Goal: Task Accomplishment & Management: Complete application form

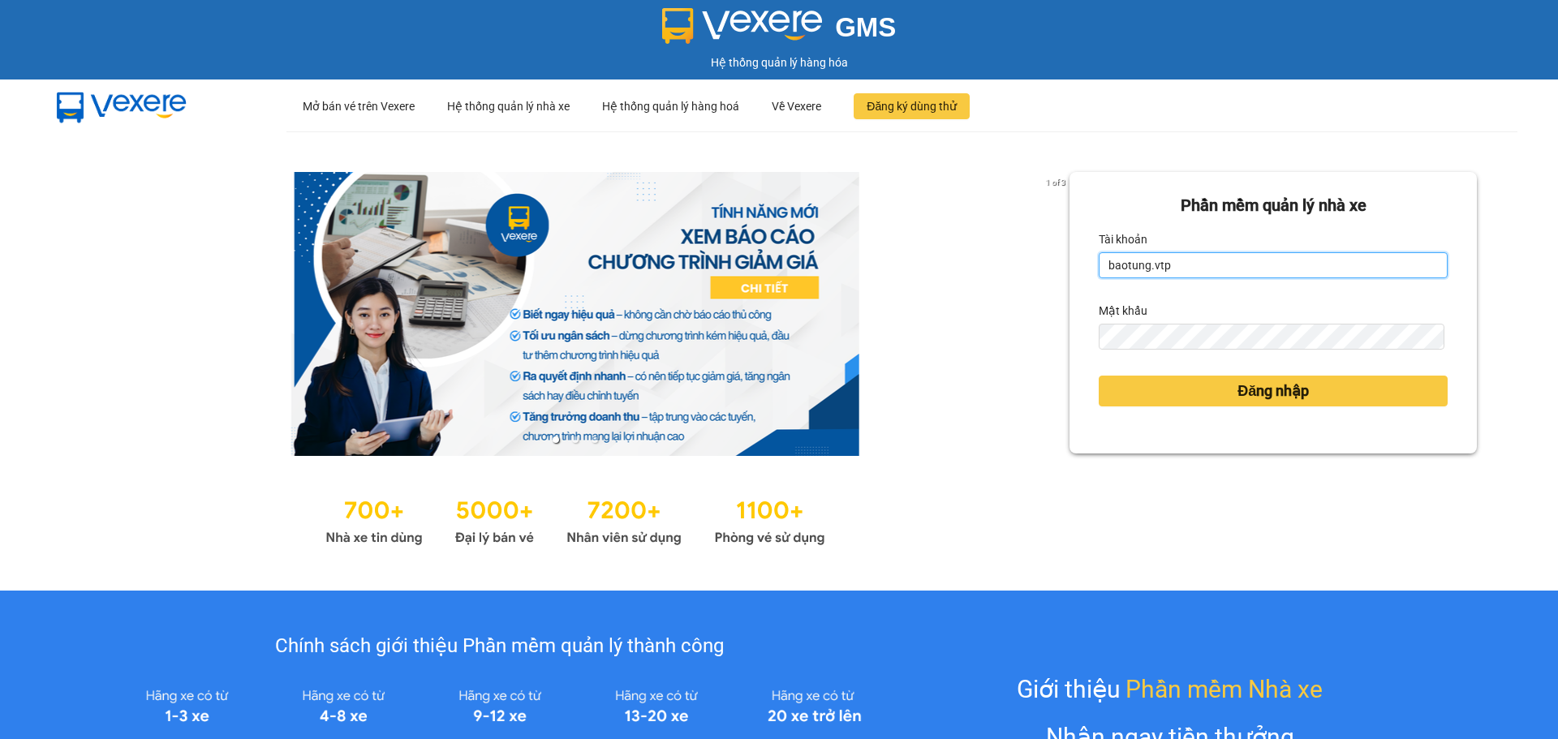
click at [1165, 268] on input "baotung.vtp" at bounding box center [1273, 265] width 349 height 26
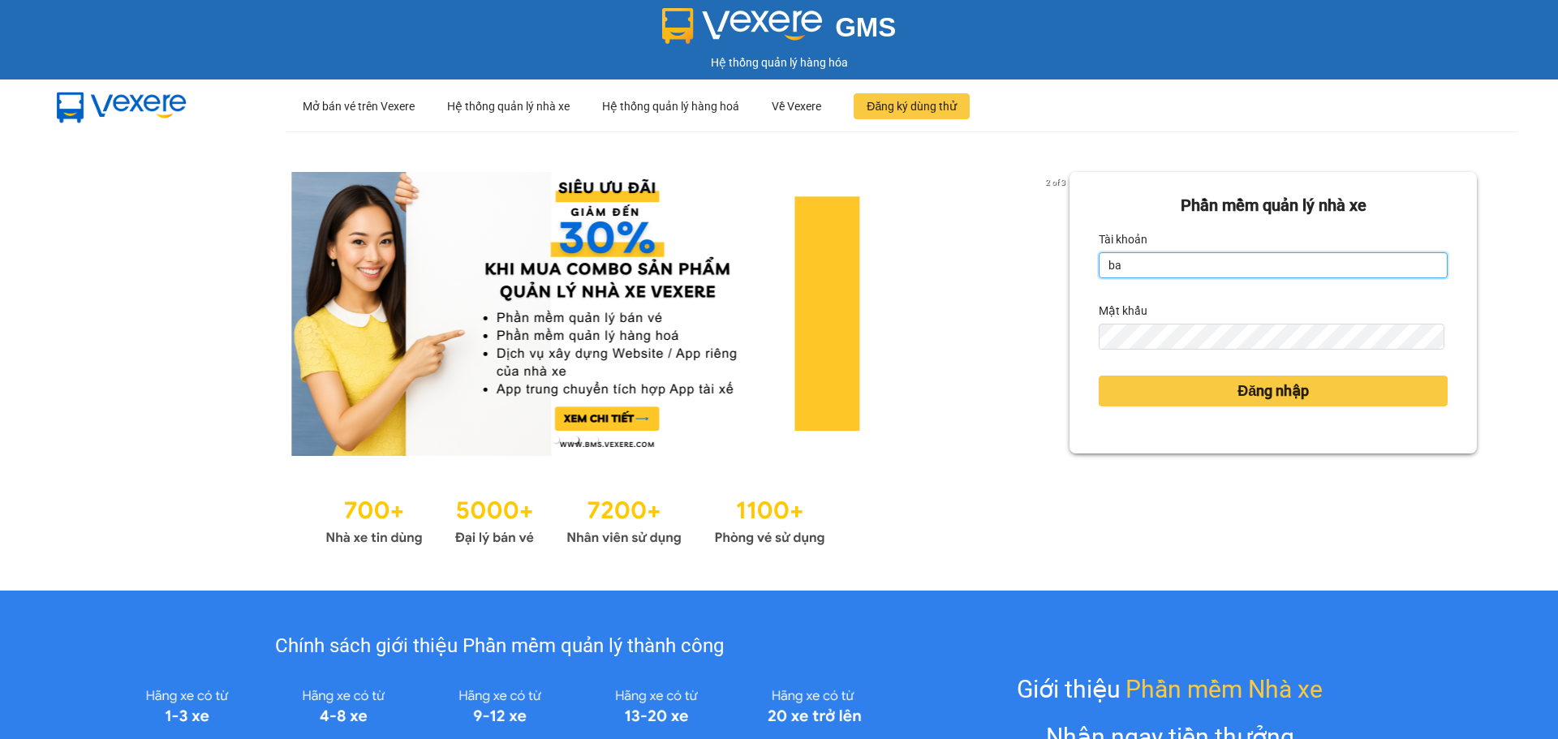
type input "b"
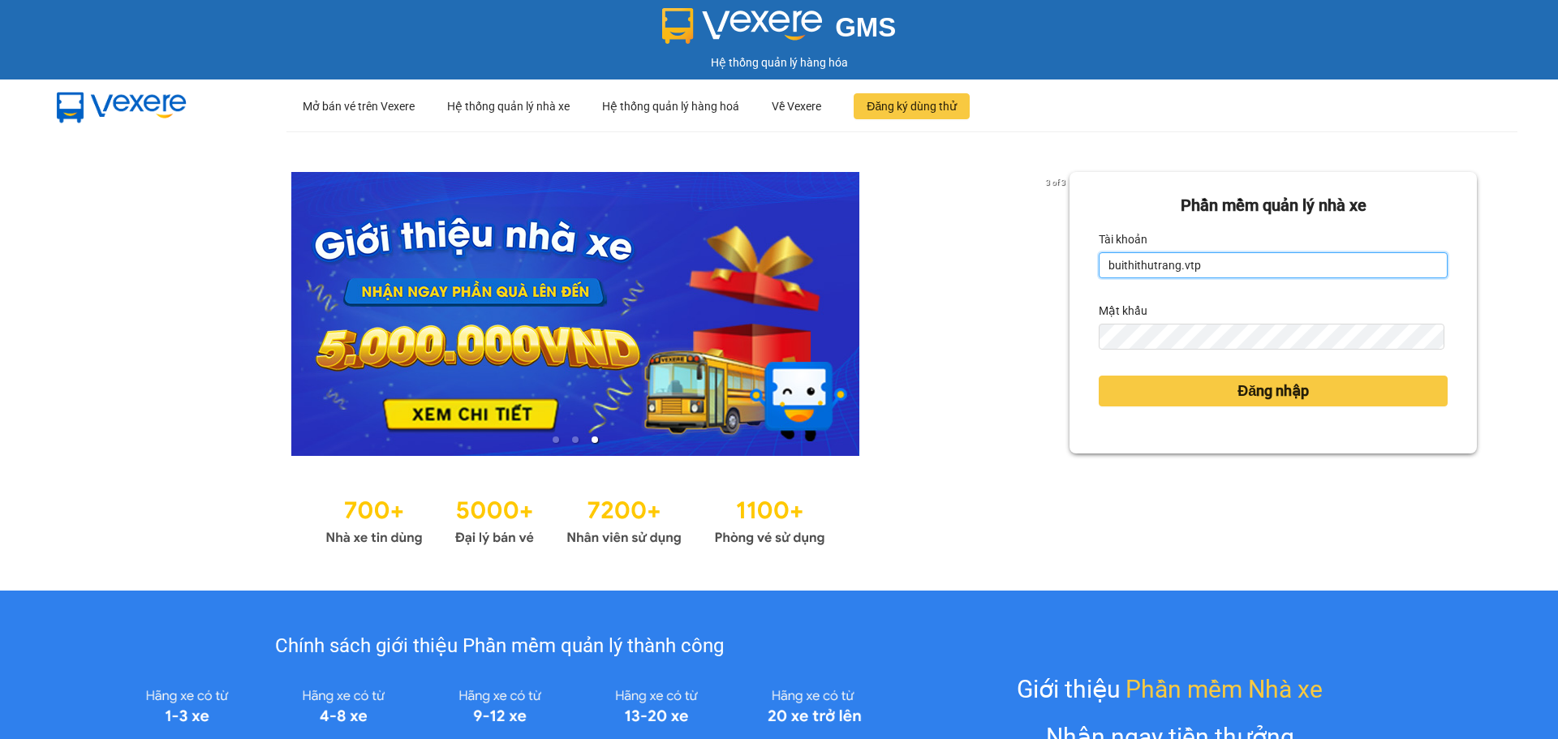
type input "buithithutrang.vtp"
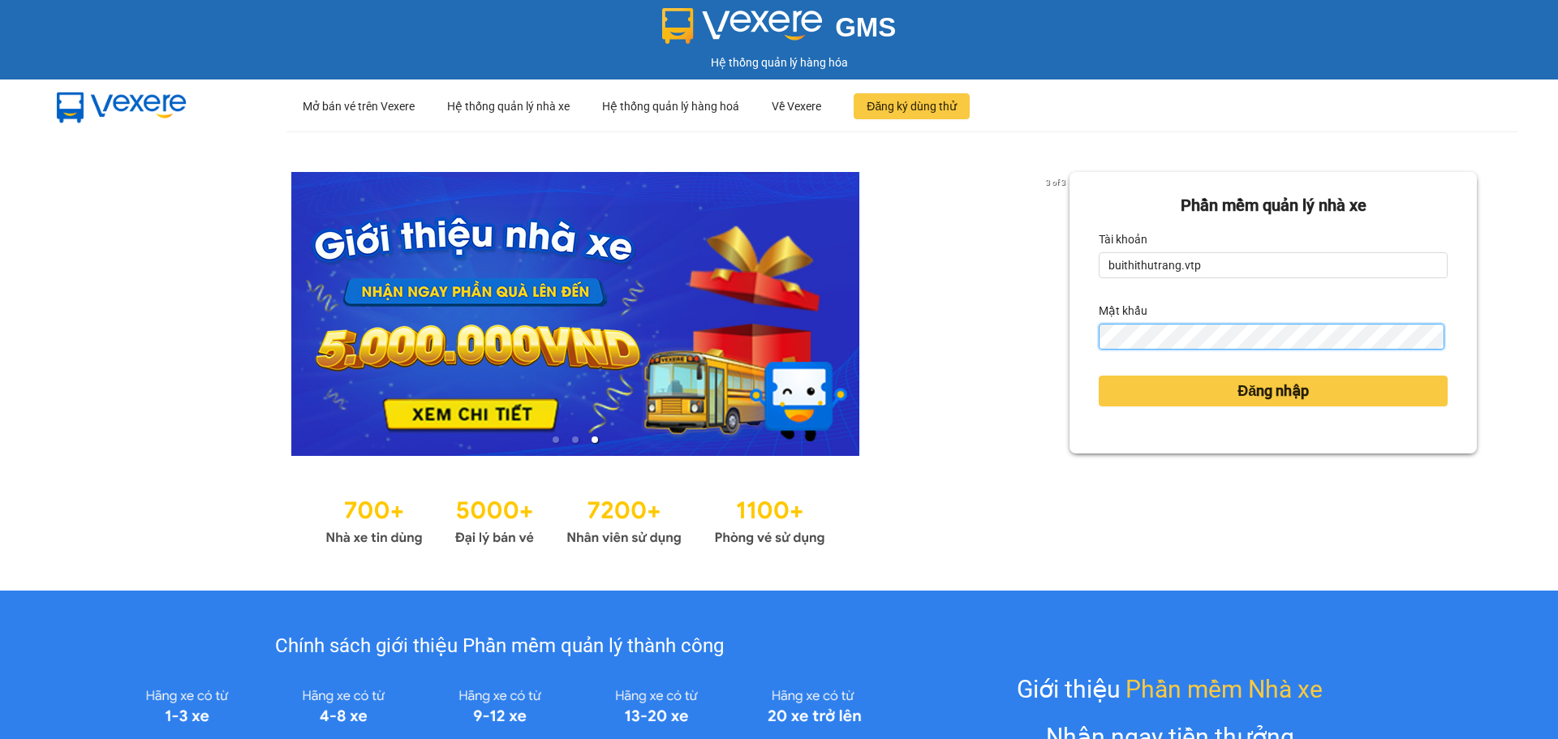
click at [1099, 376] on button "Đăng nhập" at bounding box center [1273, 391] width 349 height 31
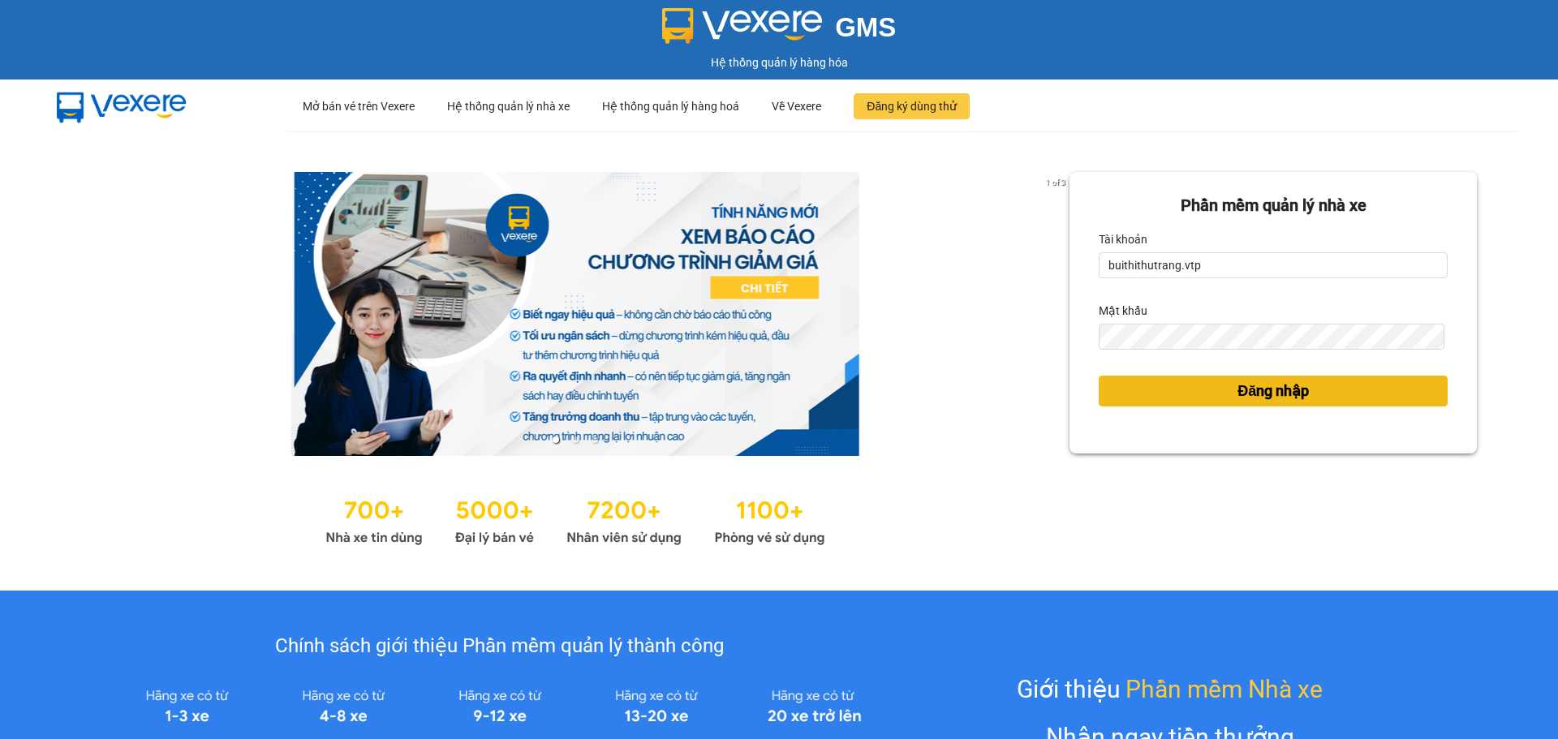
click at [1144, 392] on button "Đăng nhập" at bounding box center [1273, 391] width 349 height 31
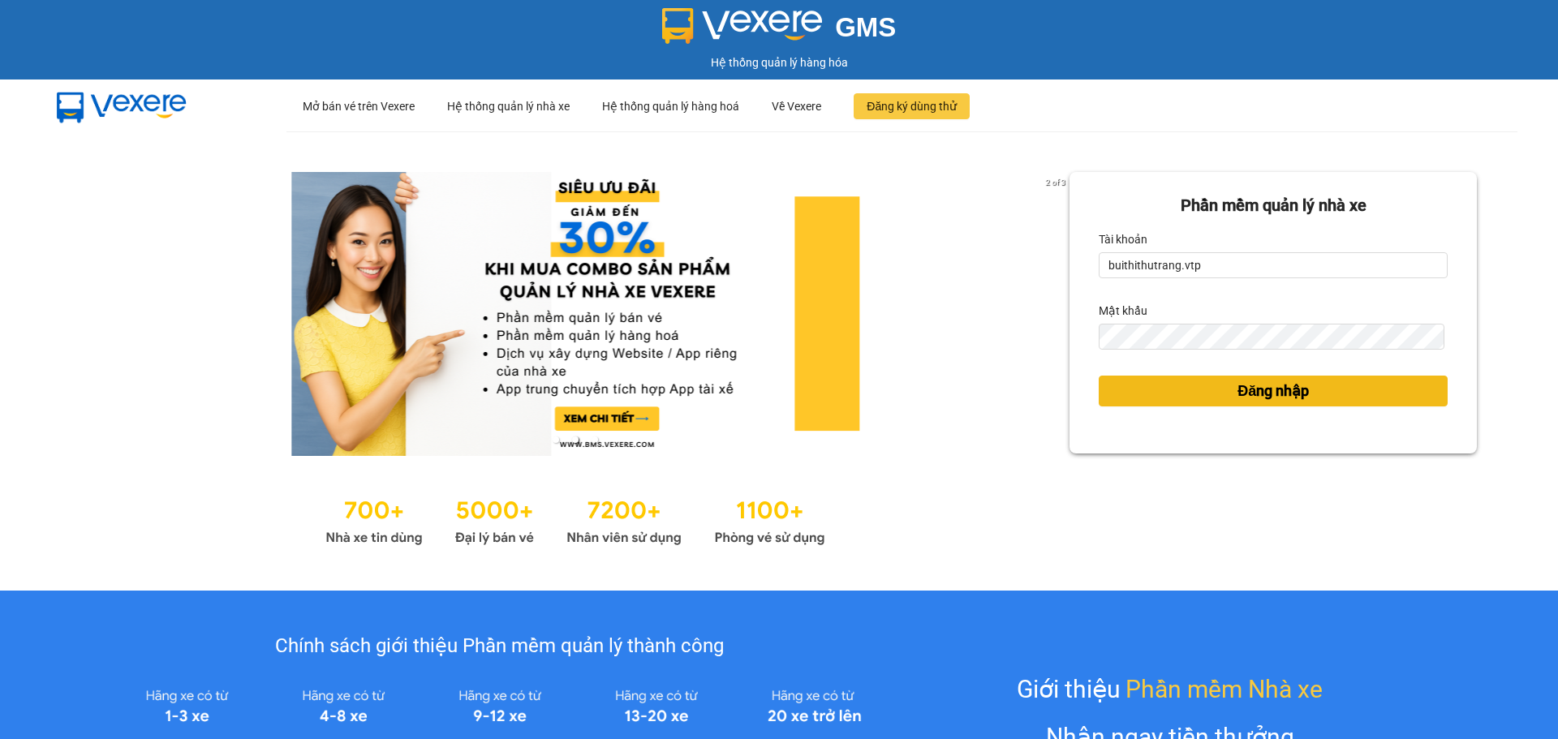
click at [1307, 398] on button "Đăng nhập" at bounding box center [1273, 391] width 349 height 31
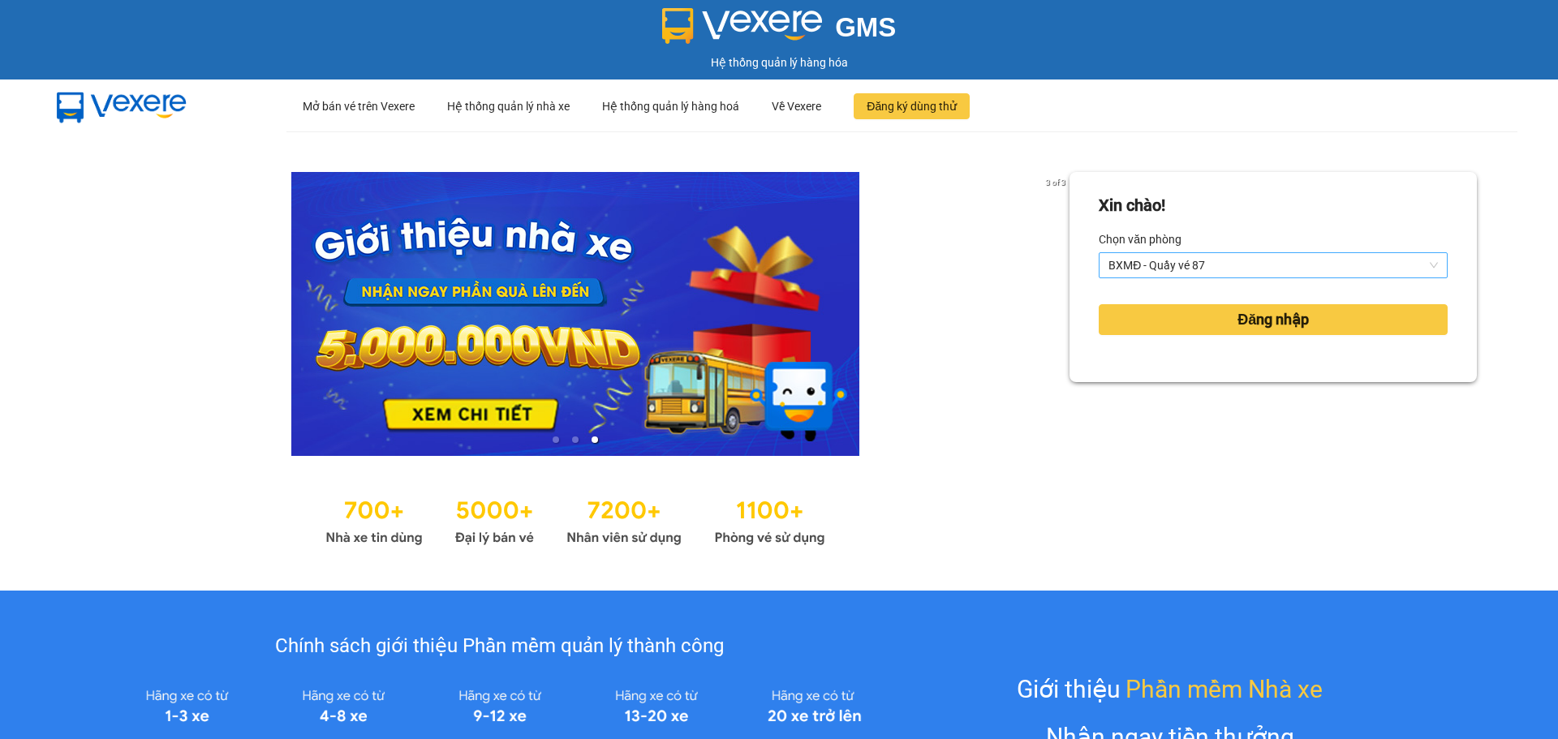
click at [1311, 256] on span "BXMĐ - Quầy vé 87" at bounding box center [1274, 265] width 330 height 24
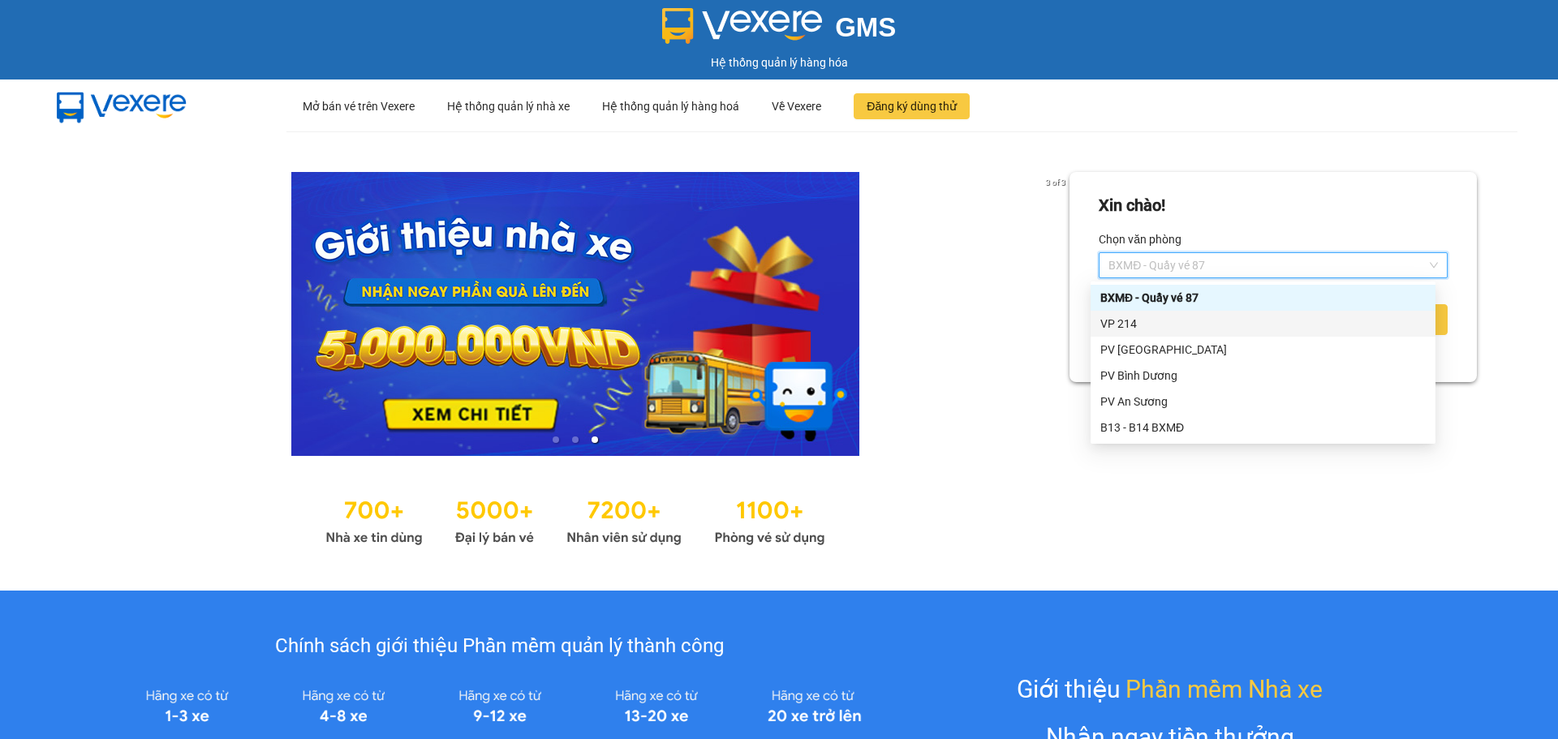
click at [1245, 326] on div "VP 214" at bounding box center [1263, 324] width 325 height 18
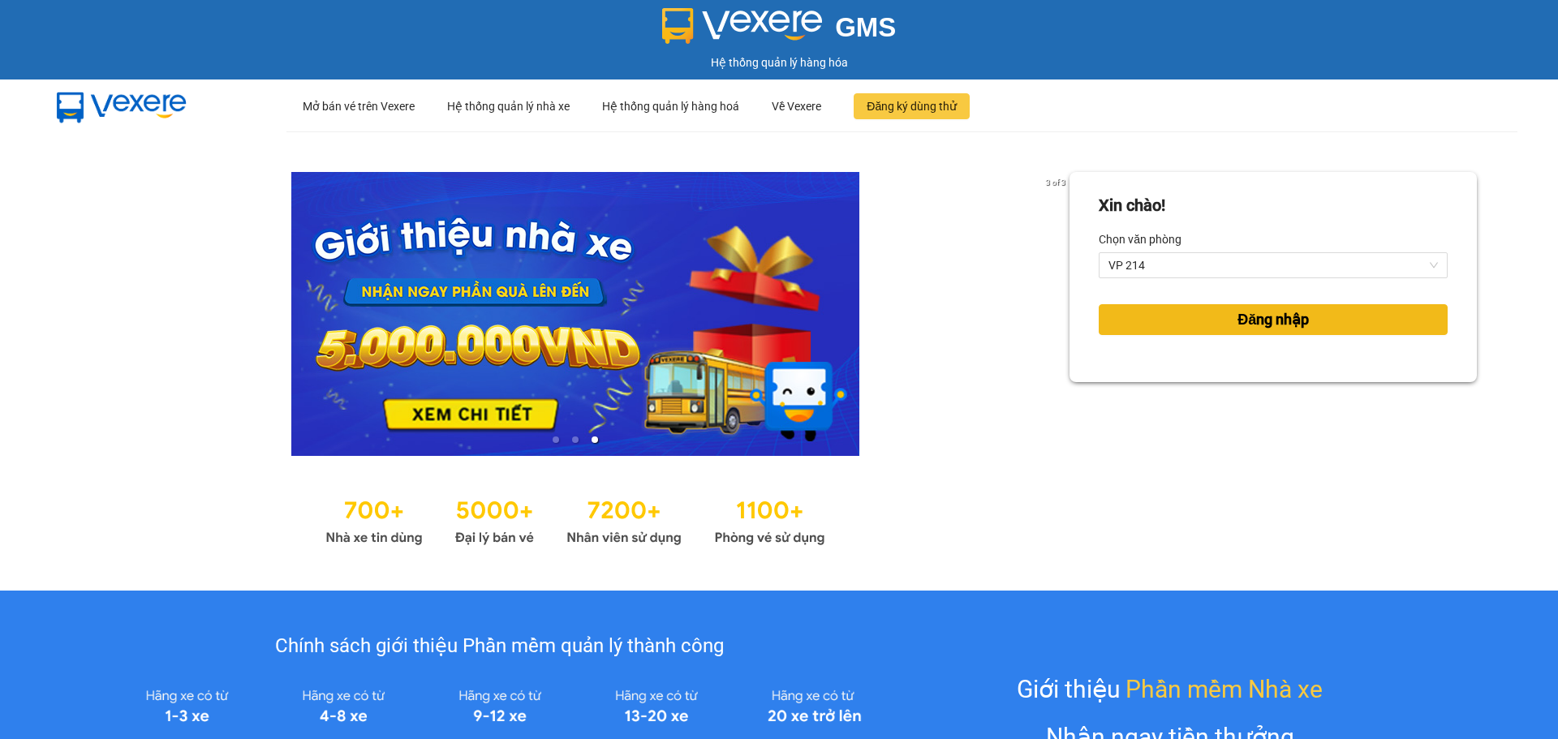
click at [1183, 314] on button "Đăng nhập" at bounding box center [1273, 319] width 349 height 31
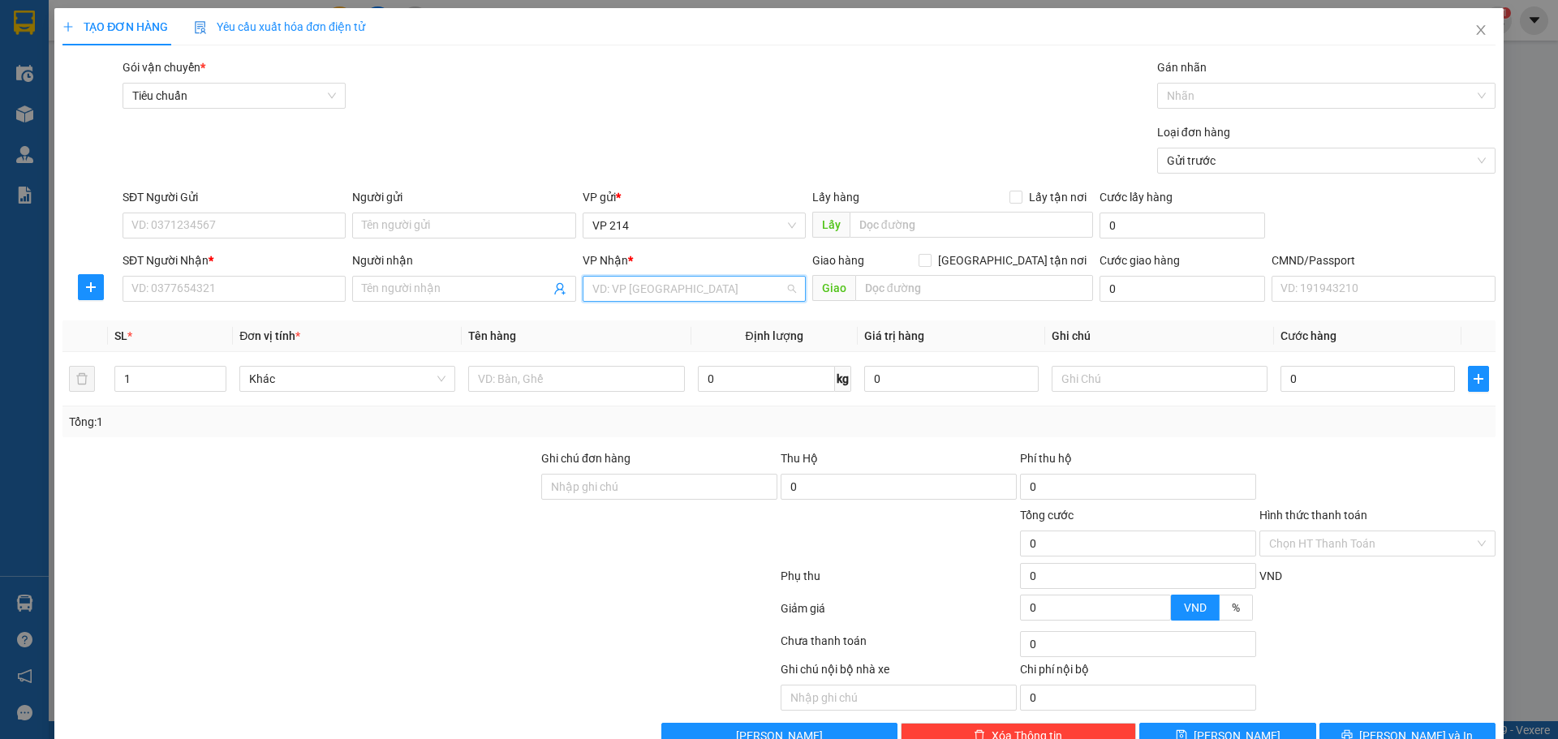
click at [647, 291] on input "search" at bounding box center [688, 289] width 192 height 24
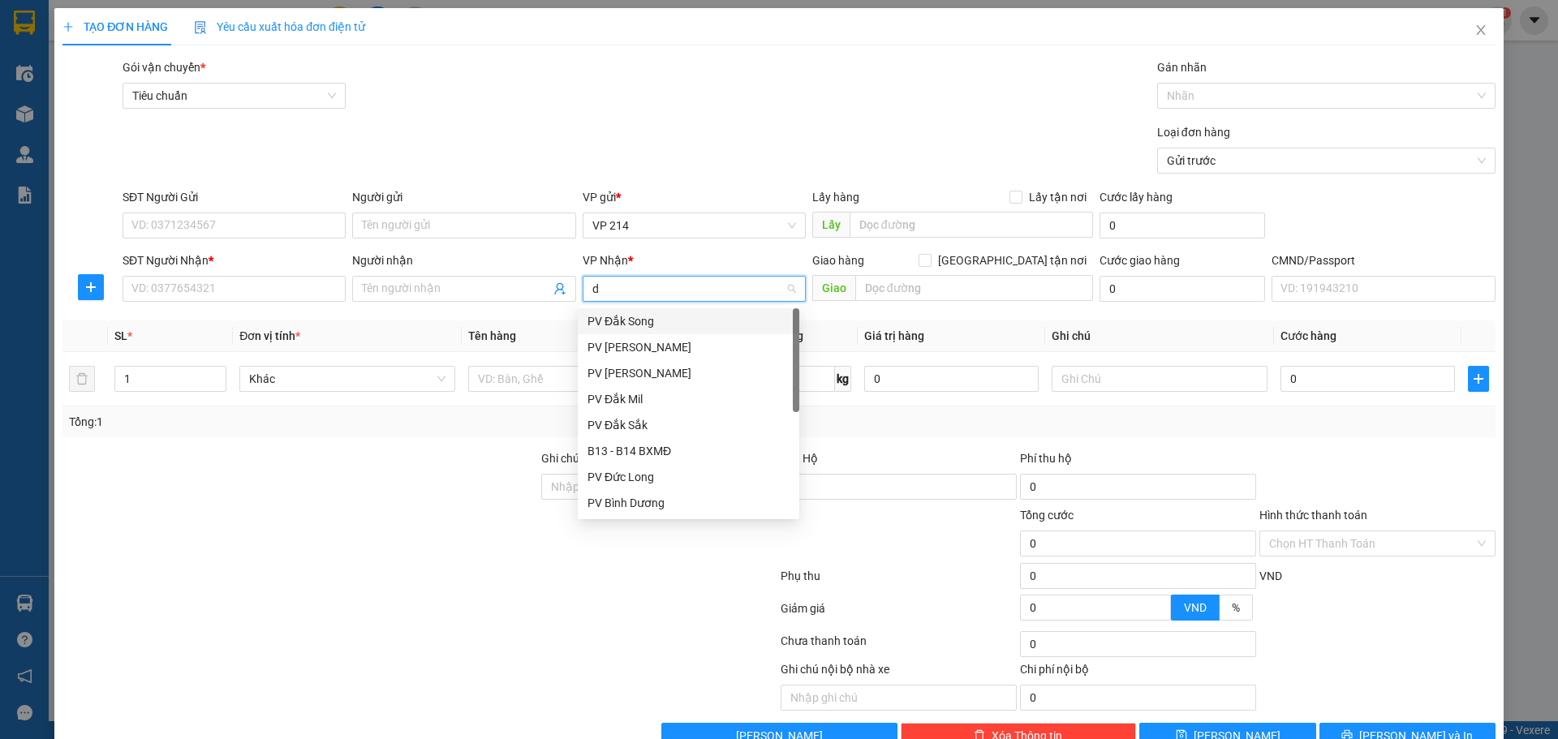
type input "dm"
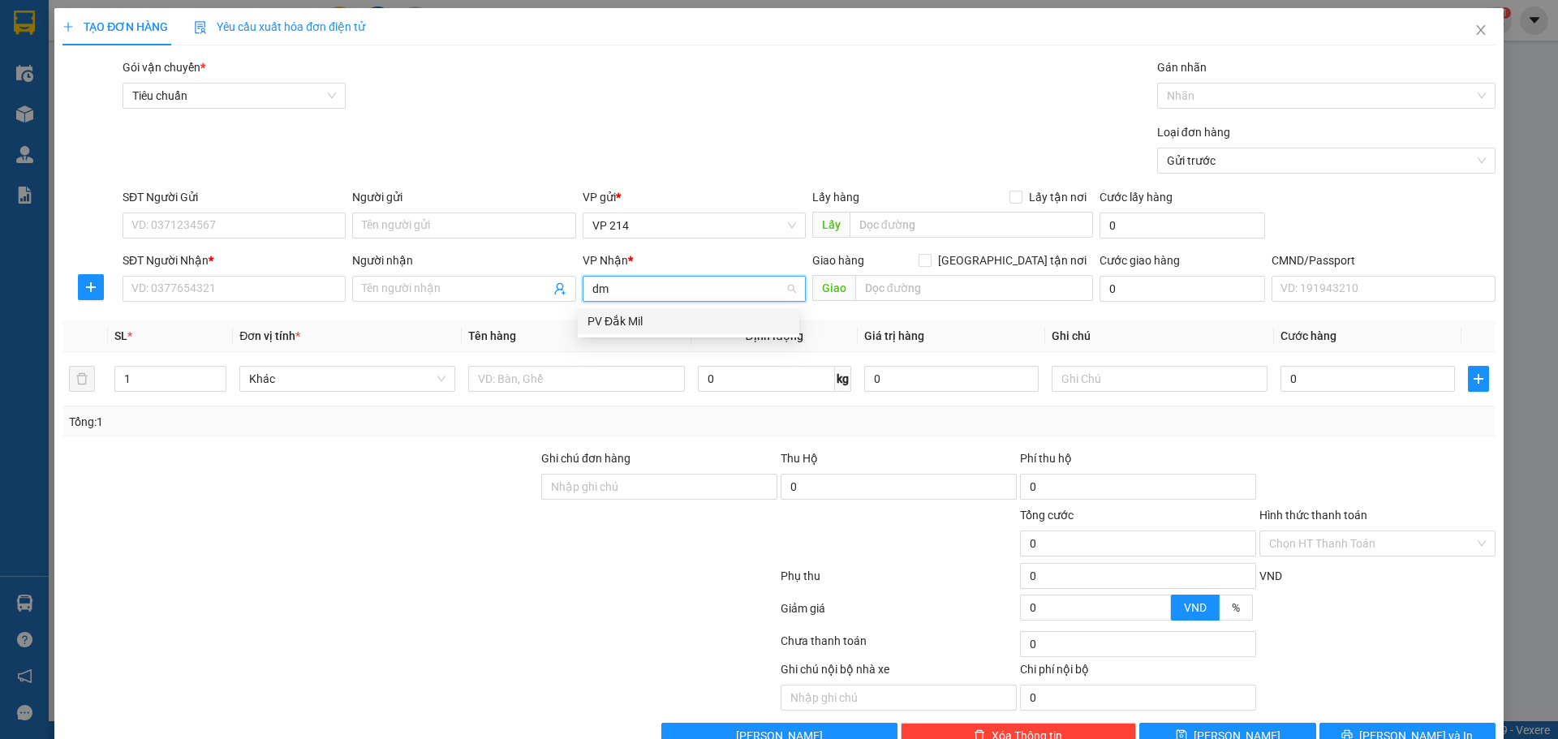
click at [635, 330] on div "PV Đắk Mil" at bounding box center [689, 321] width 222 height 26
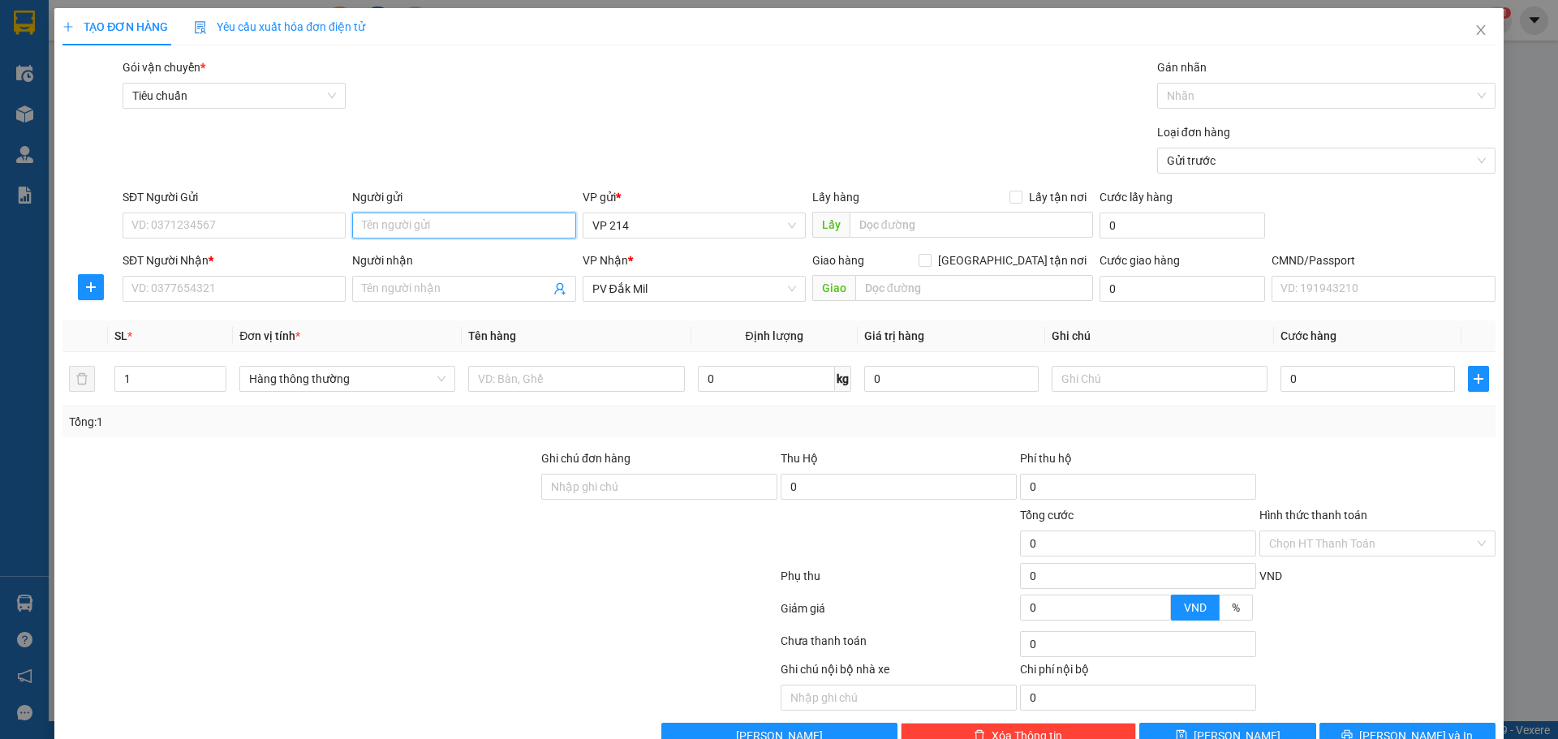
click at [424, 231] on input "Người gửi" at bounding box center [463, 226] width 223 height 26
click at [424, 292] on input "Người nhận" at bounding box center [455, 289] width 187 height 18
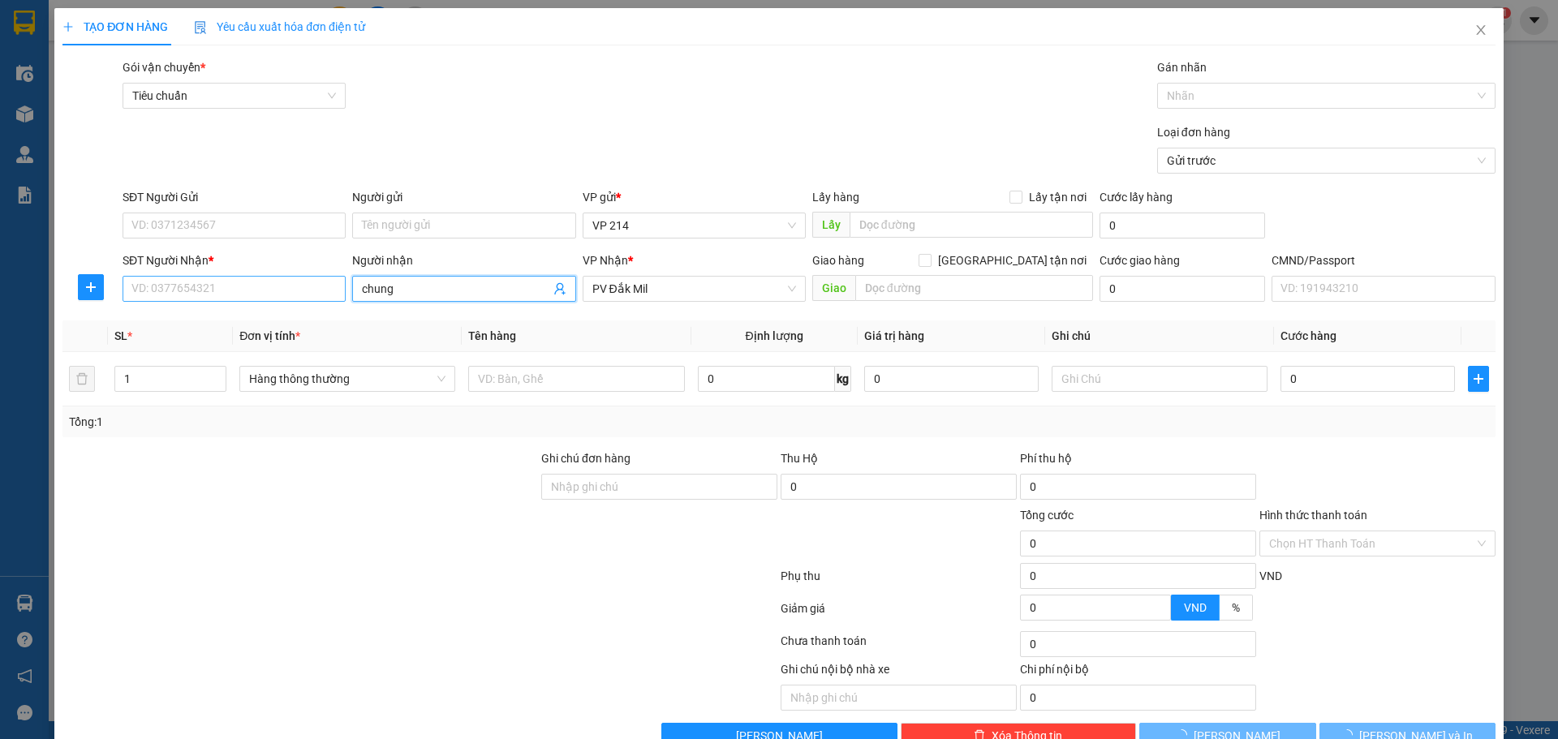
type input "chung"
click at [265, 287] on input "SĐT Người Nhận *" at bounding box center [234, 289] width 223 height 26
type input "0974695269"
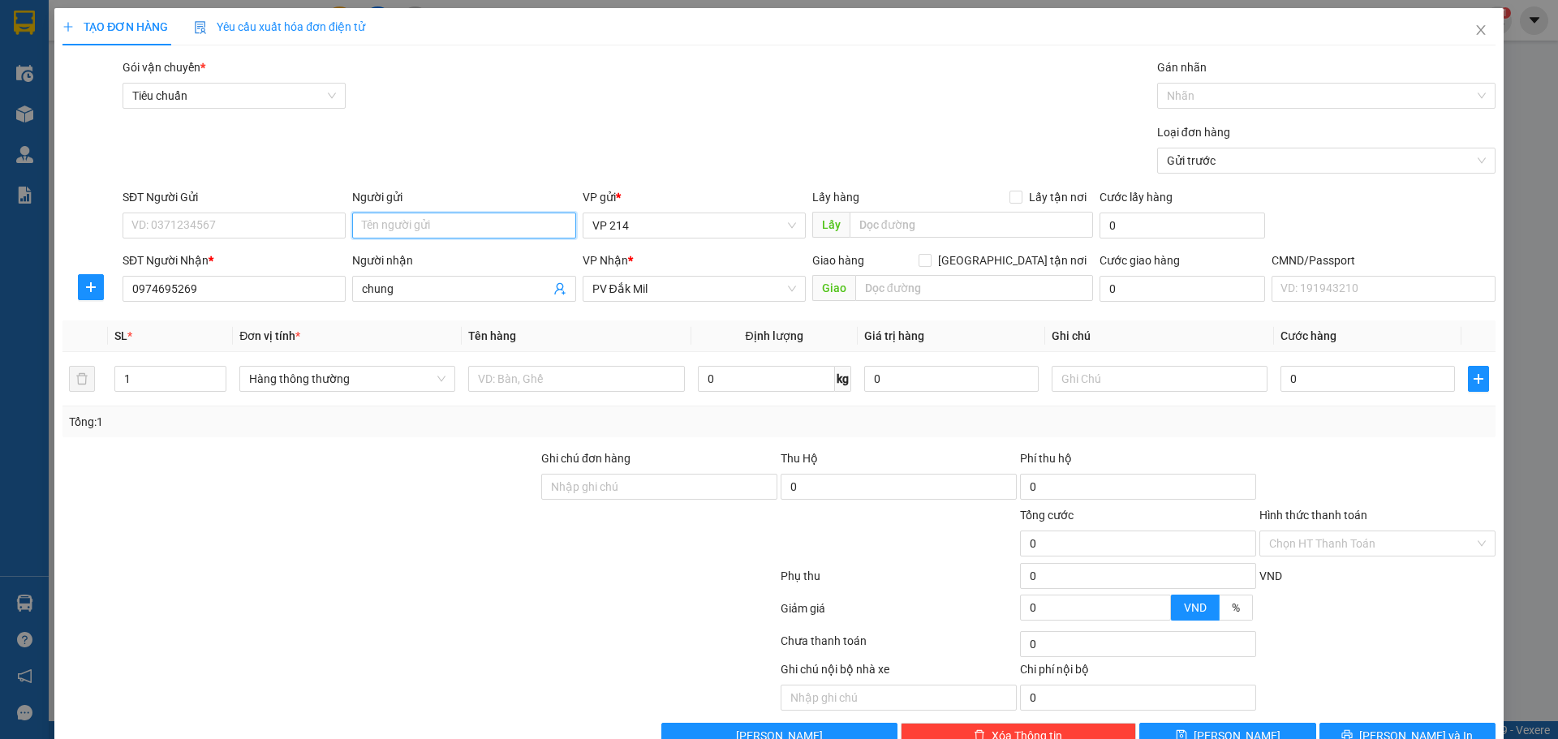
click at [364, 227] on input "Người gửi" at bounding box center [463, 226] width 223 height 26
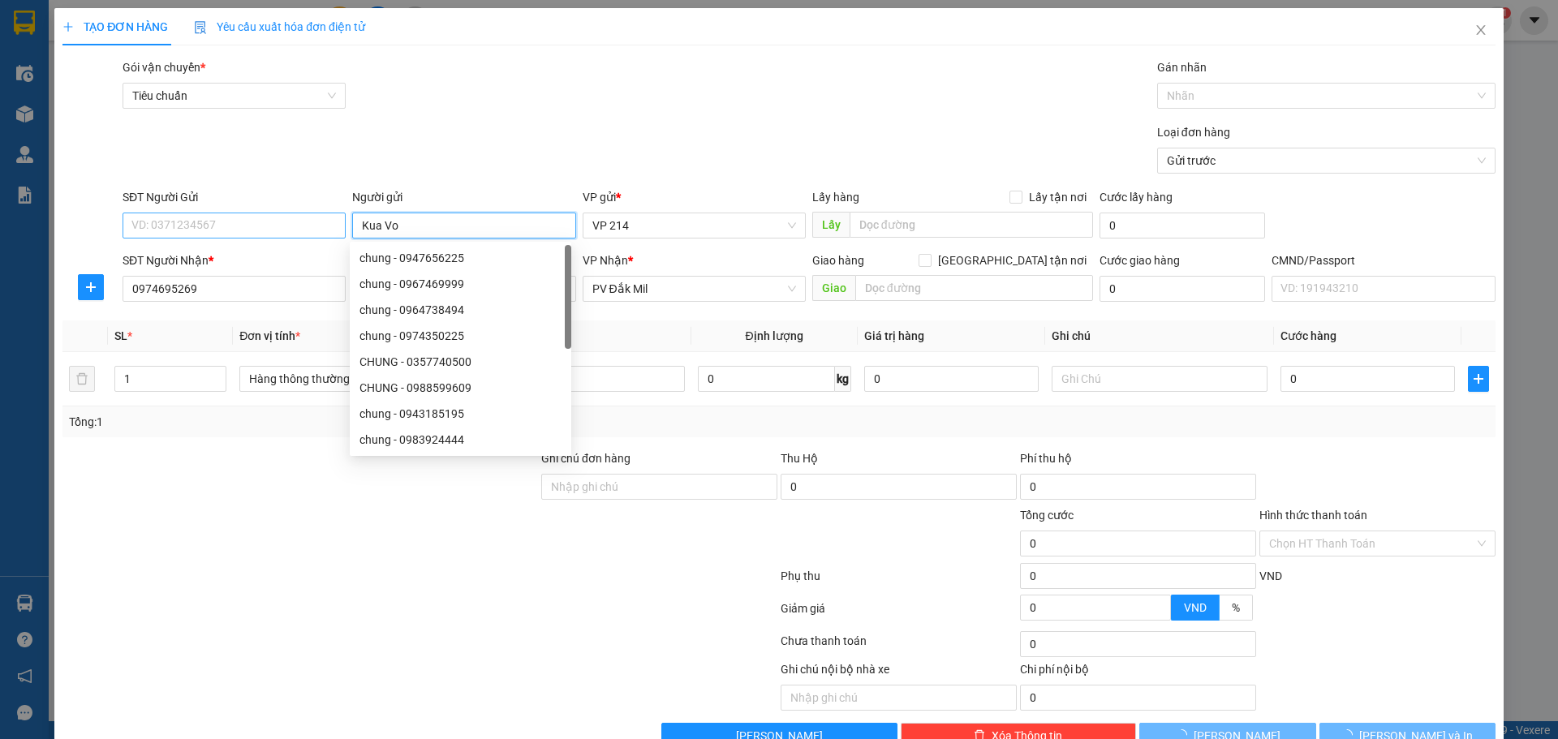
type input "Kua Vo"
click at [257, 228] on input "SĐT Người Gửi" at bounding box center [234, 226] width 223 height 26
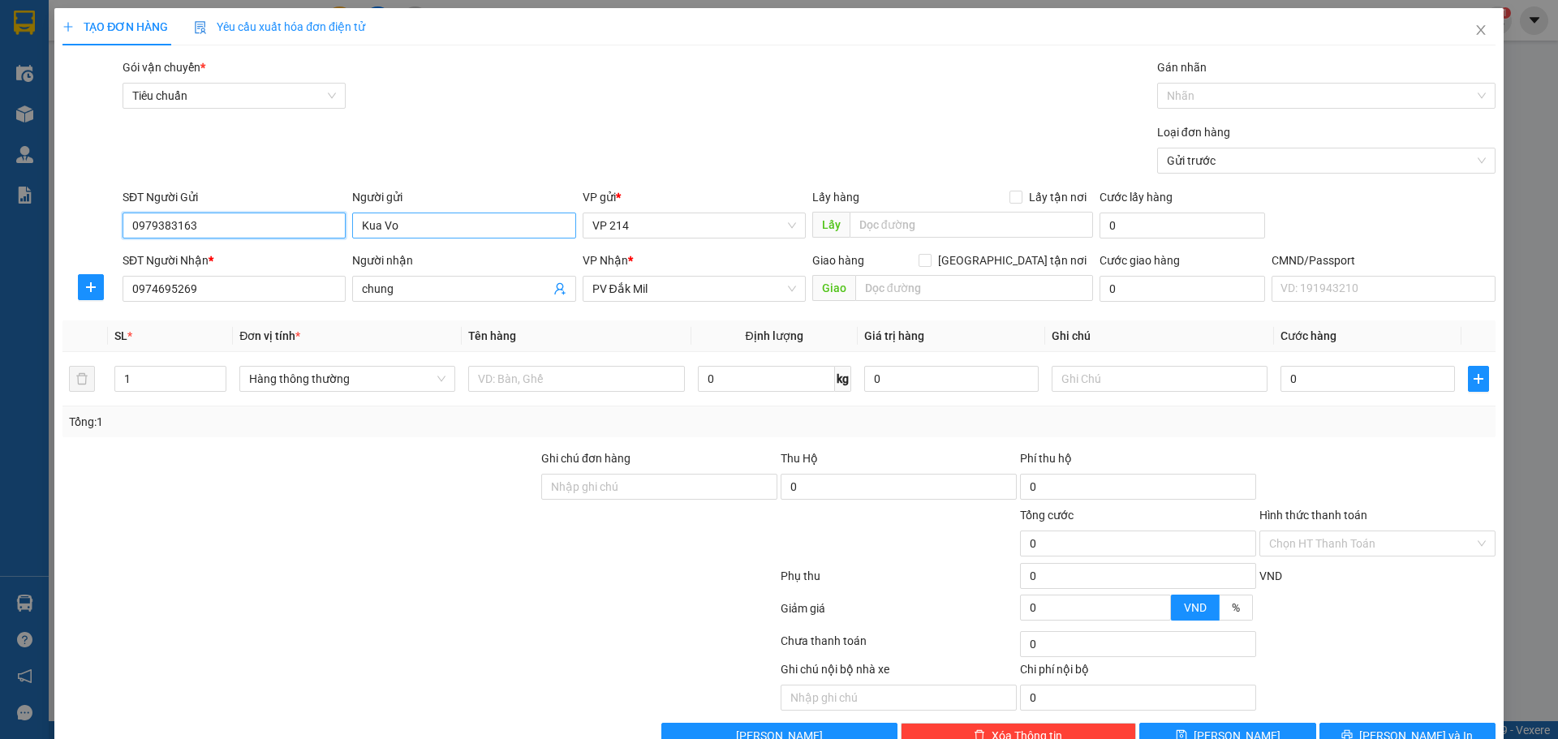
type input "0979383163"
click at [377, 228] on input "Kua Vo" at bounding box center [463, 226] width 223 height 26
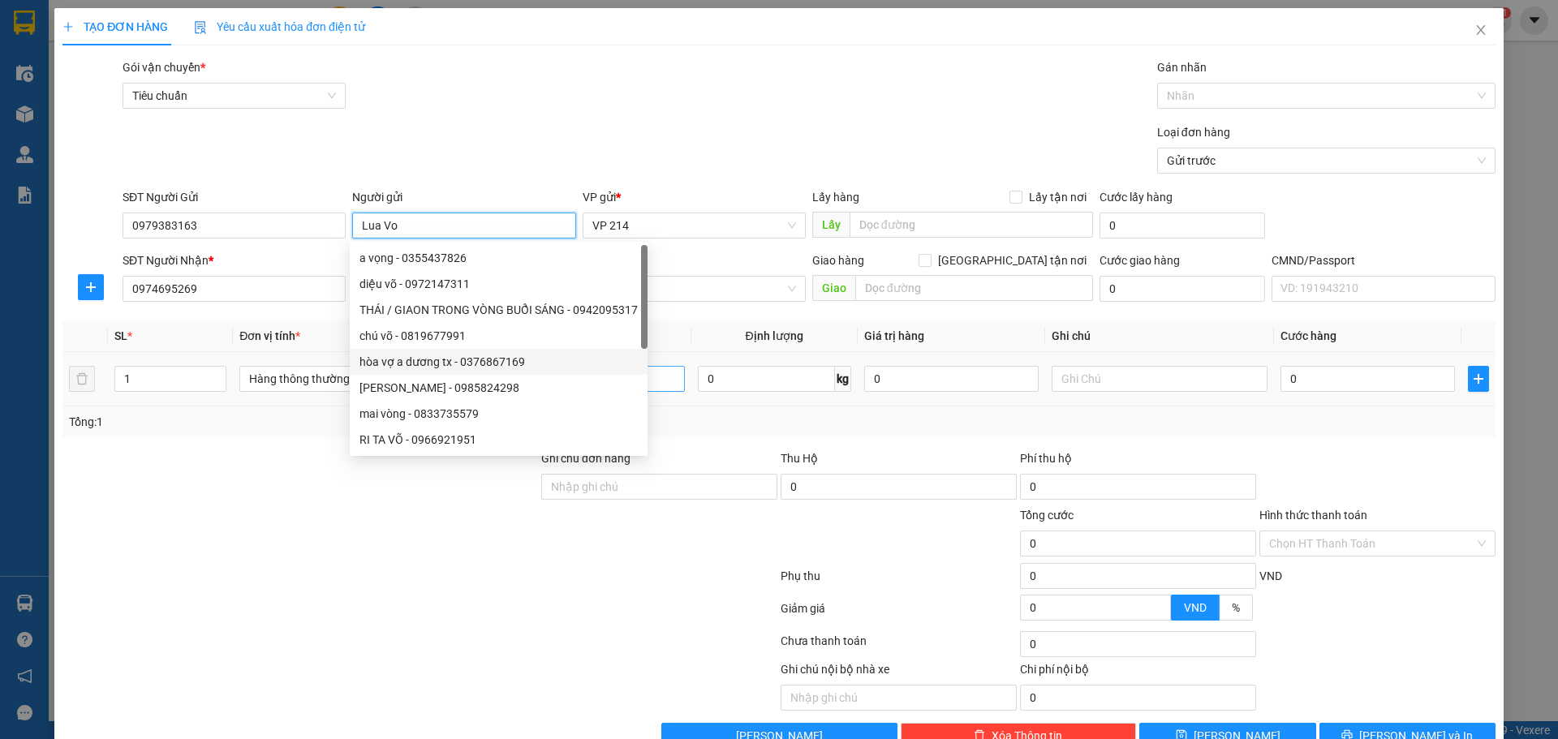
type input "Lua Vo"
click at [661, 382] on input "text" at bounding box center [576, 379] width 216 height 26
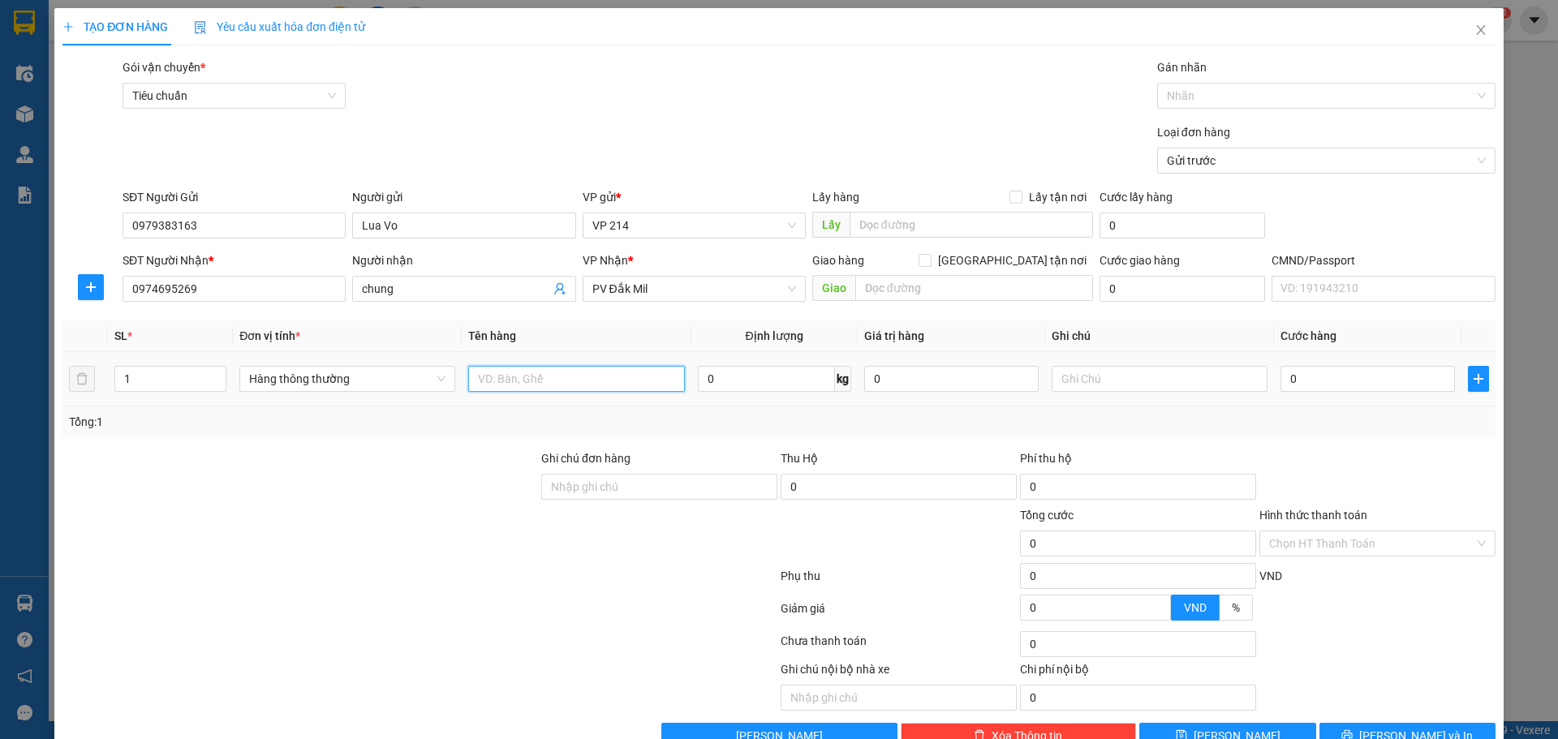
type input "L"
type input "QA"
click at [1103, 377] on input "text" at bounding box center [1160, 379] width 216 height 26
type input "b"
click at [1291, 386] on input "0" at bounding box center [1368, 379] width 175 height 26
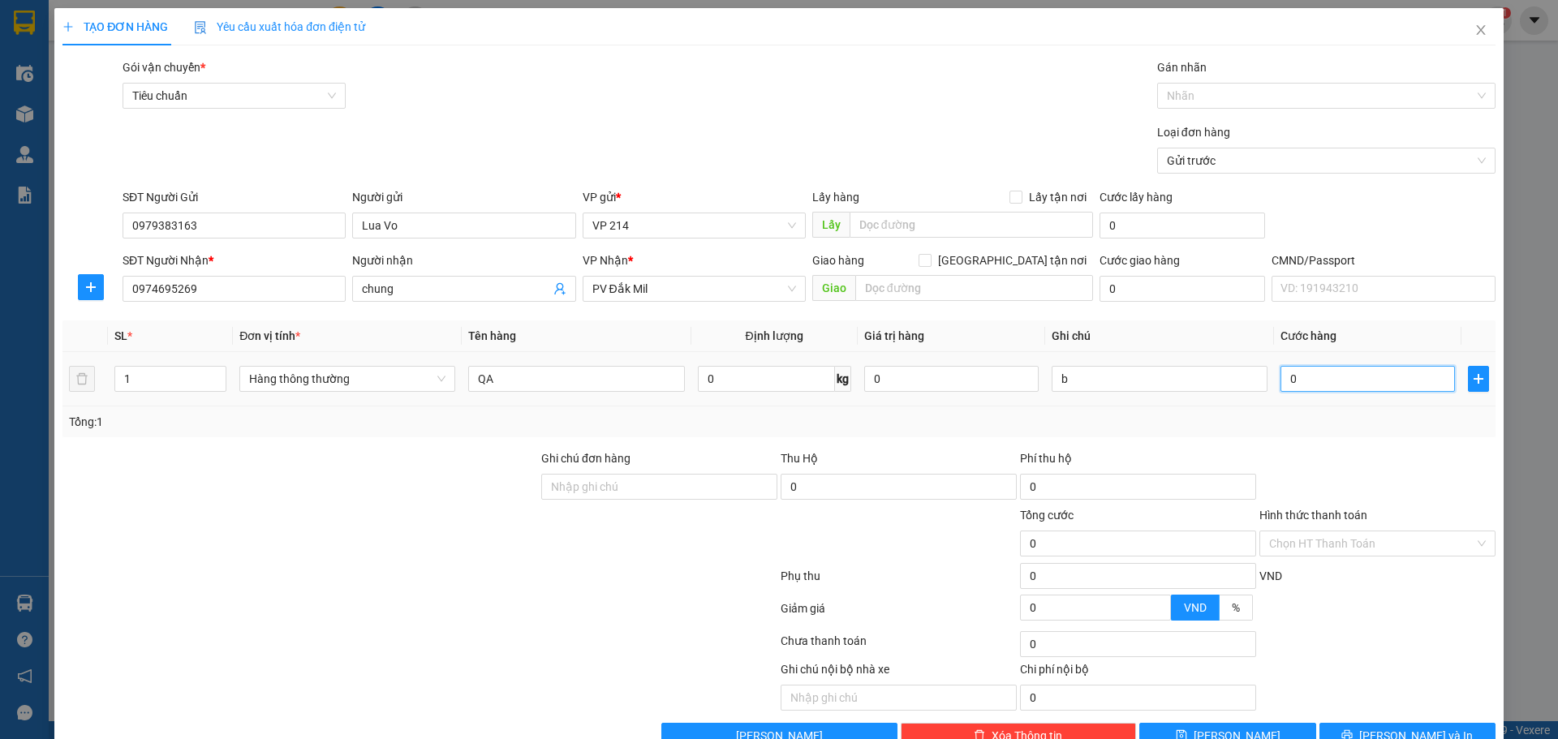
type input "3"
type input "30"
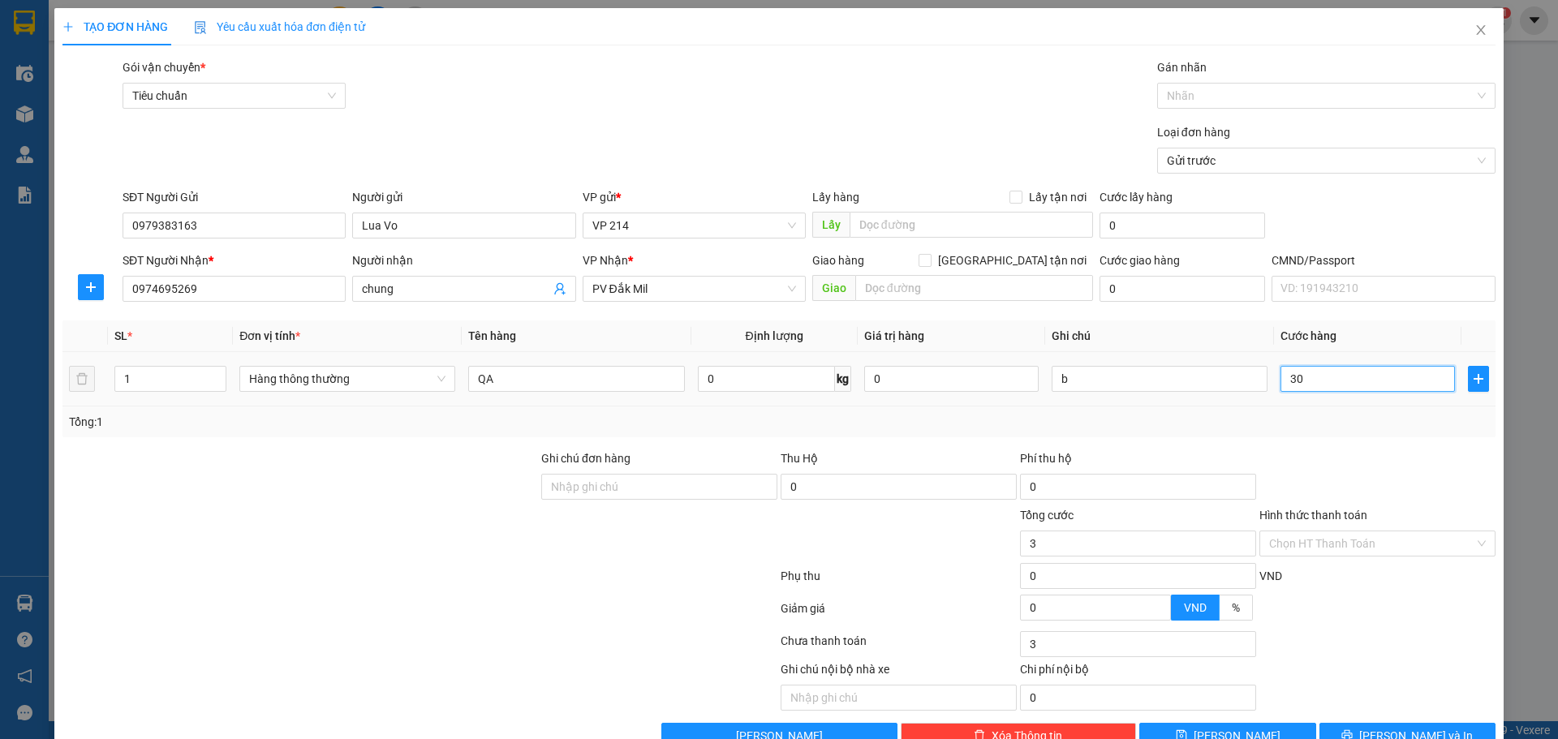
type input "30"
type input "300"
type input "3.000"
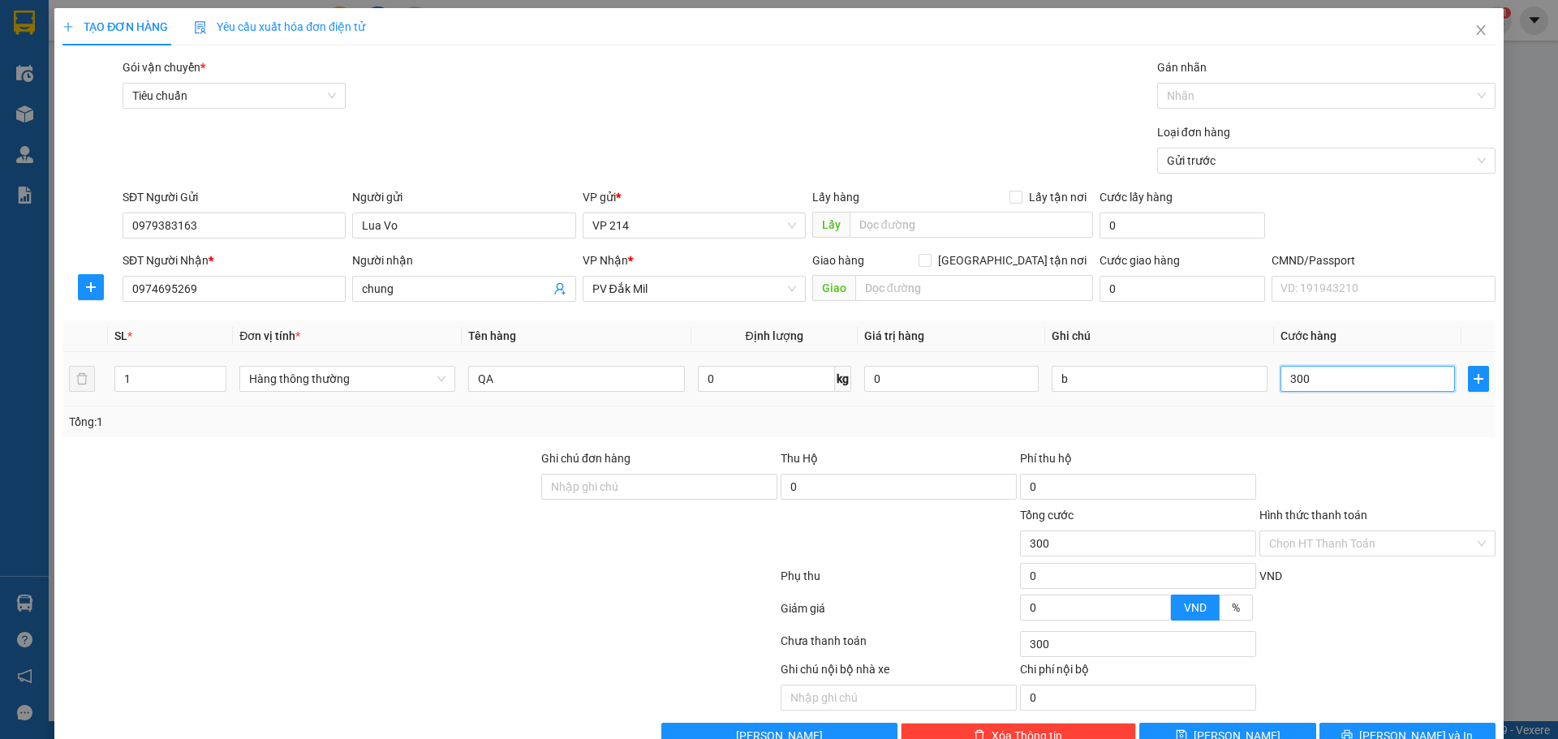
type input "3.000"
type input "30.000"
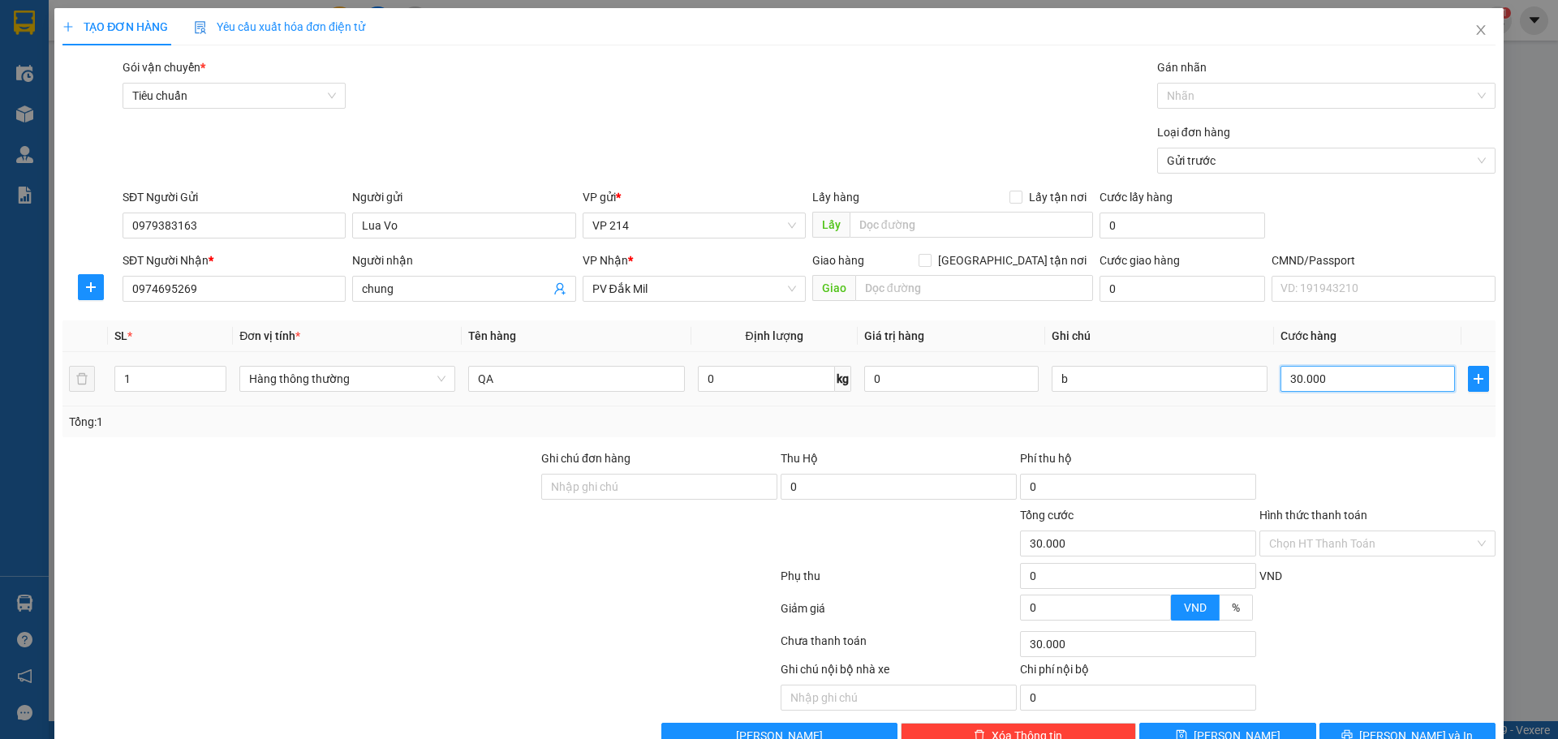
type input "30.000"
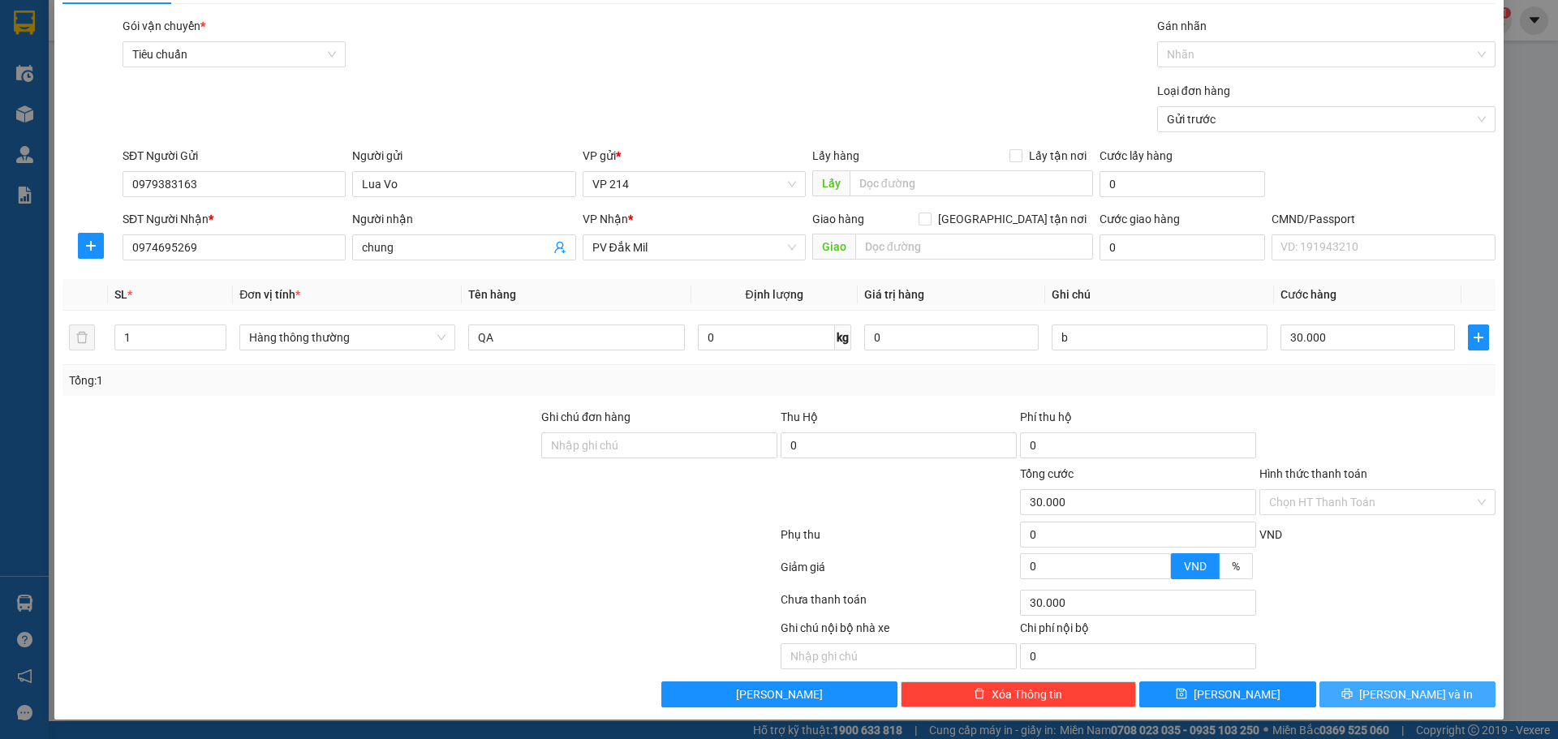
click at [1424, 700] on span "Lưu và In" at bounding box center [1416, 695] width 114 height 18
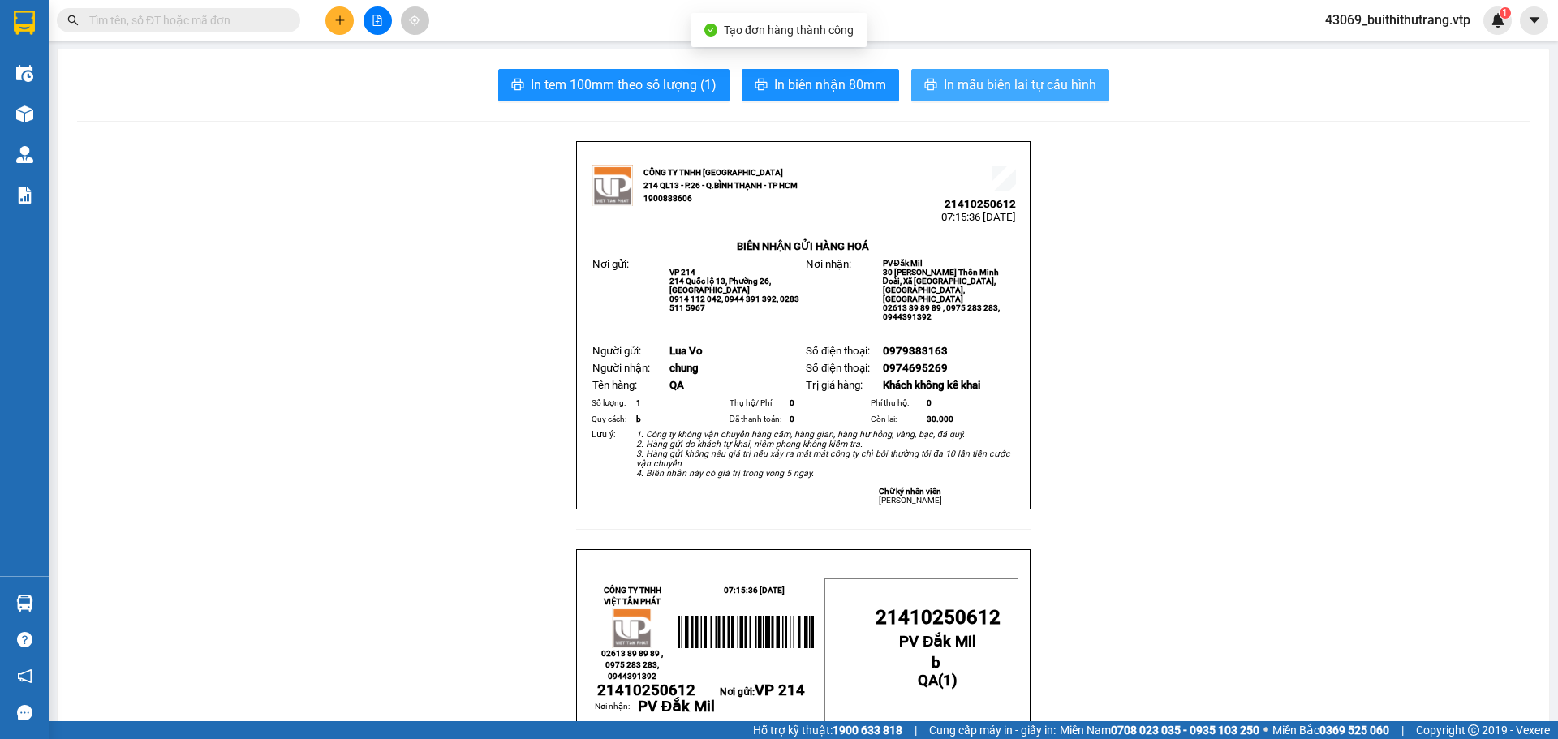
click at [959, 86] on span "In mẫu biên lai tự cấu hình" at bounding box center [1020, 85] width 153 height 20
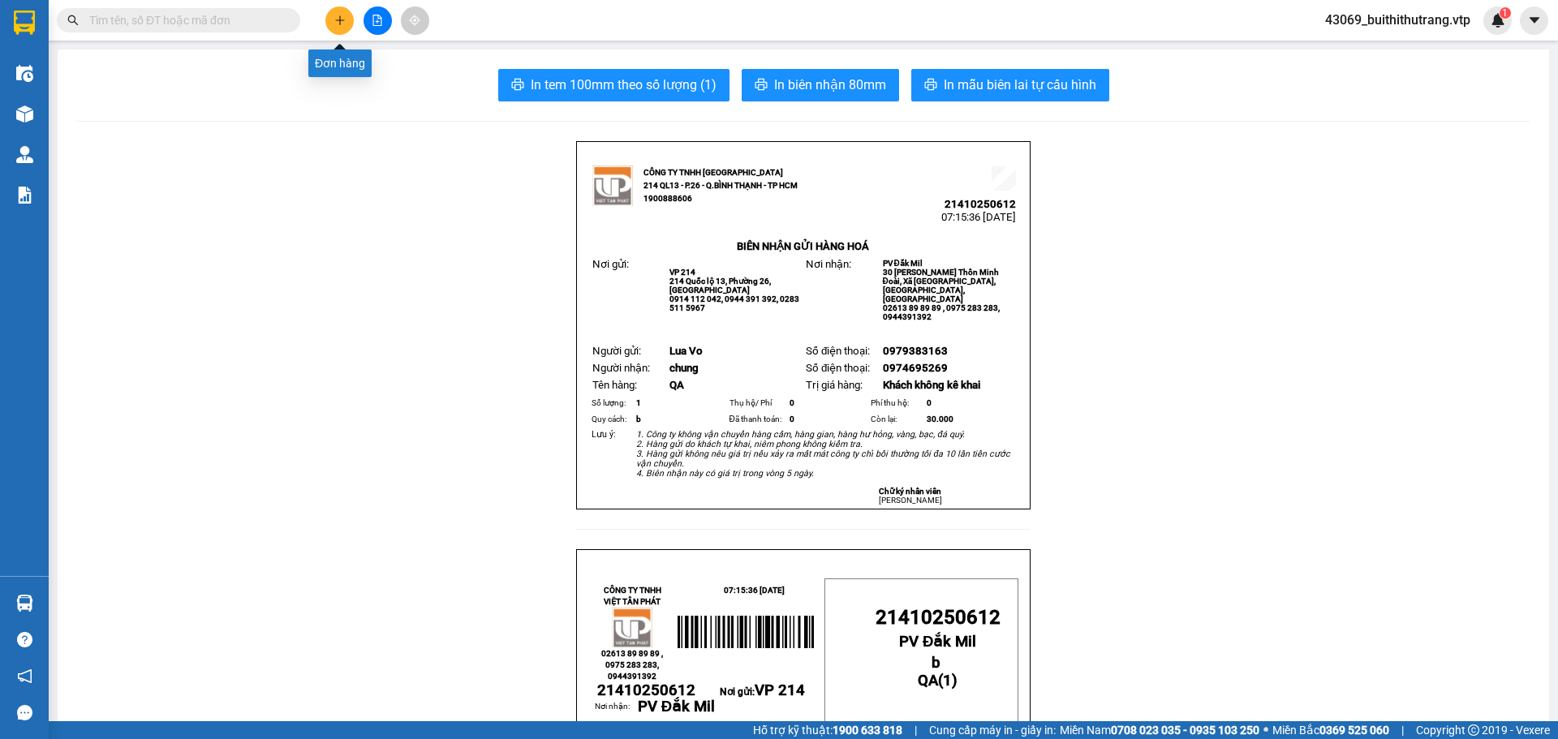
click at [340, 23] on icon "plus" at bounding box center [339, 19] width 1 height 9
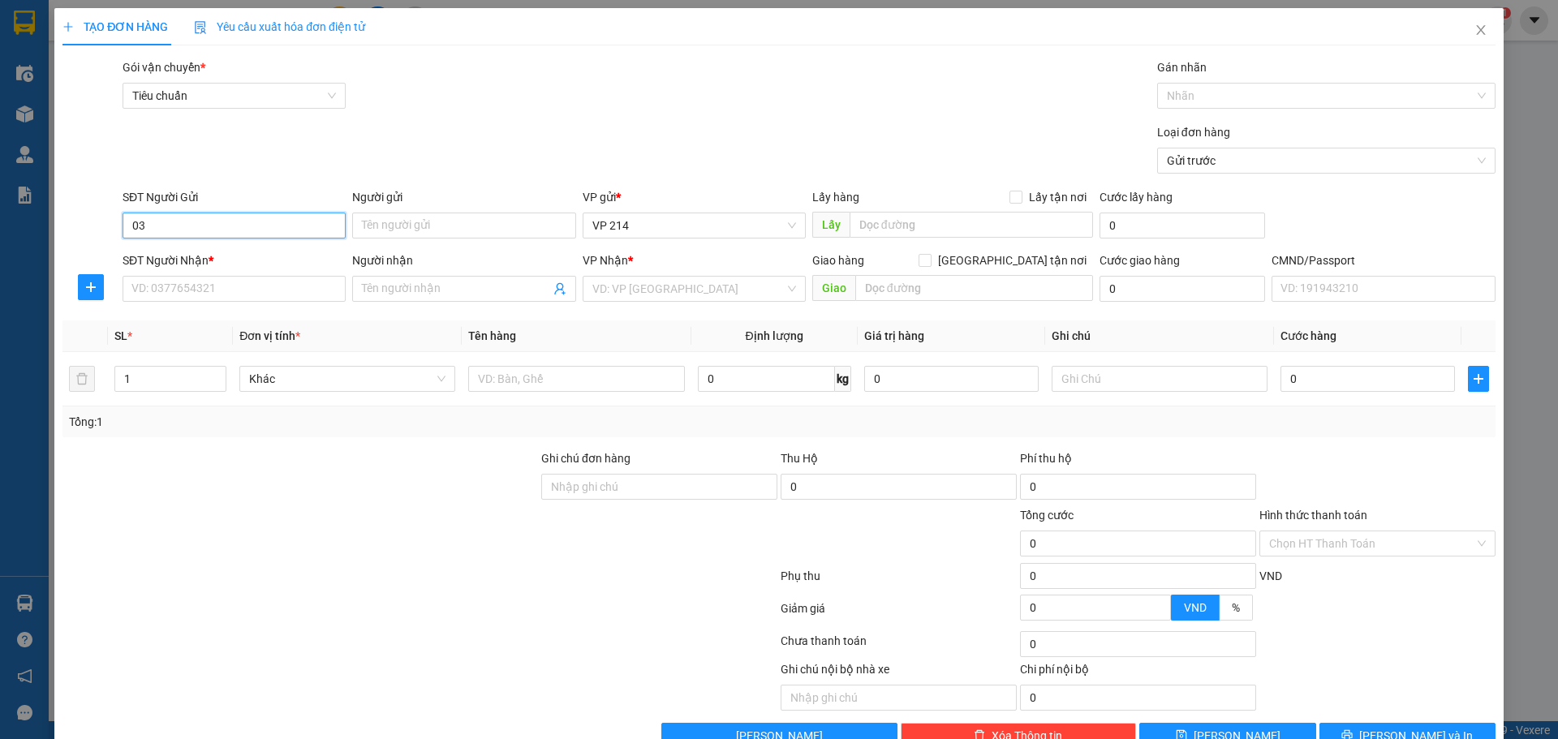
type input "035"
click at [1459, 31] on span "Close" at bounding box center [1481, 30] width 45 height 45
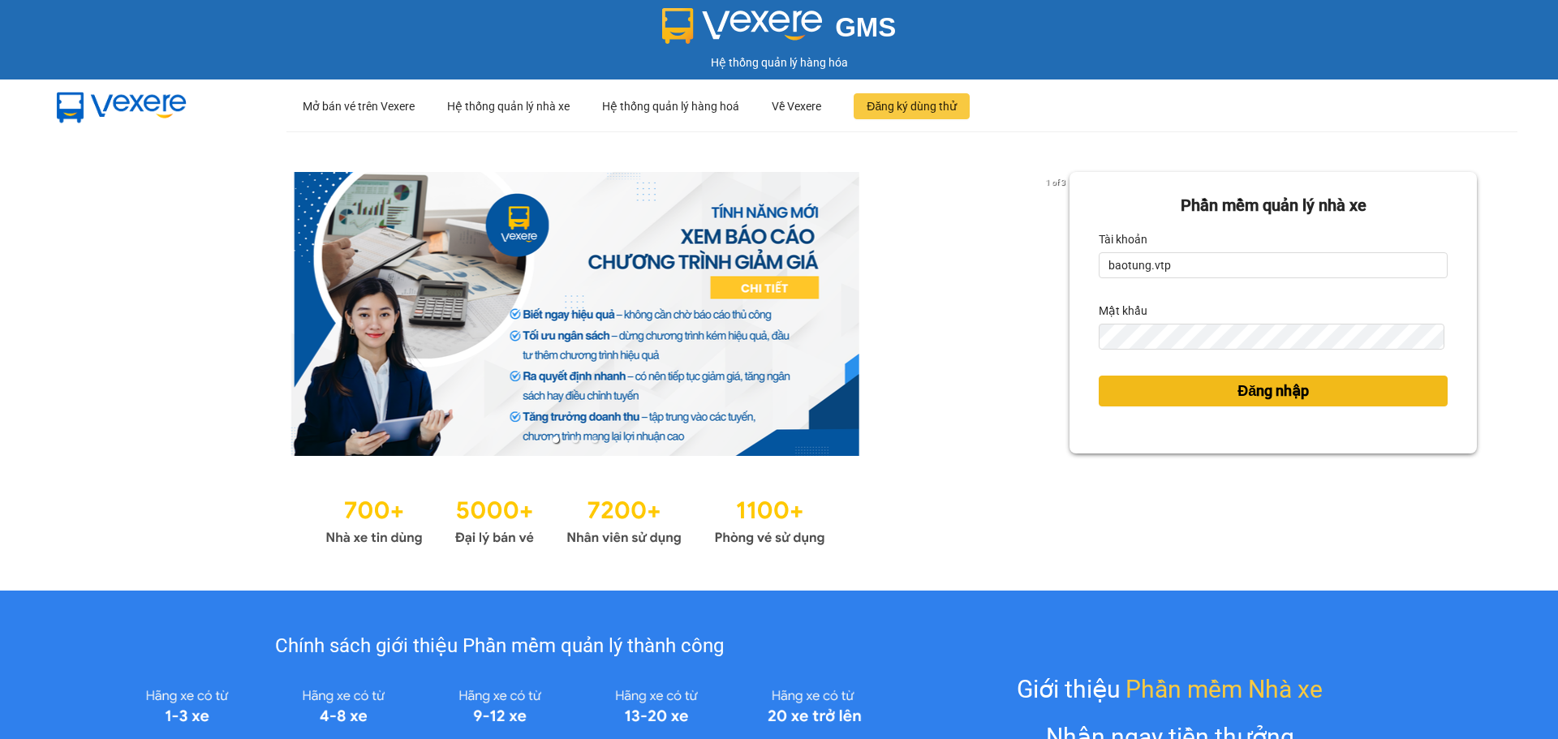
click at [1282, 381] on span "Đăng nhập" at bounding box center [1273, 391] width 71 height 23
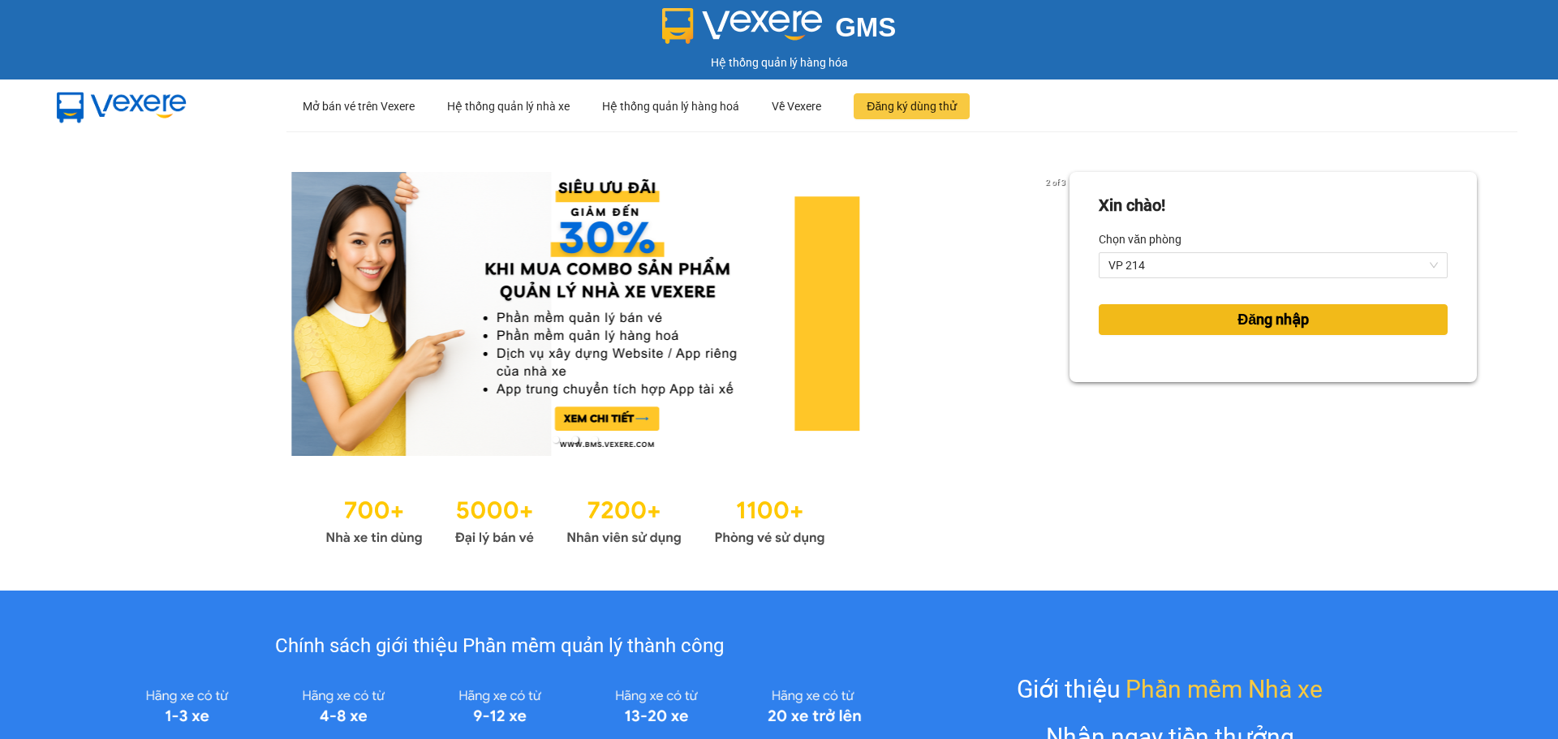
click at [1239, 319] on span "Đăng nhập" at bounding box center [1273, 319] width 71 height 23
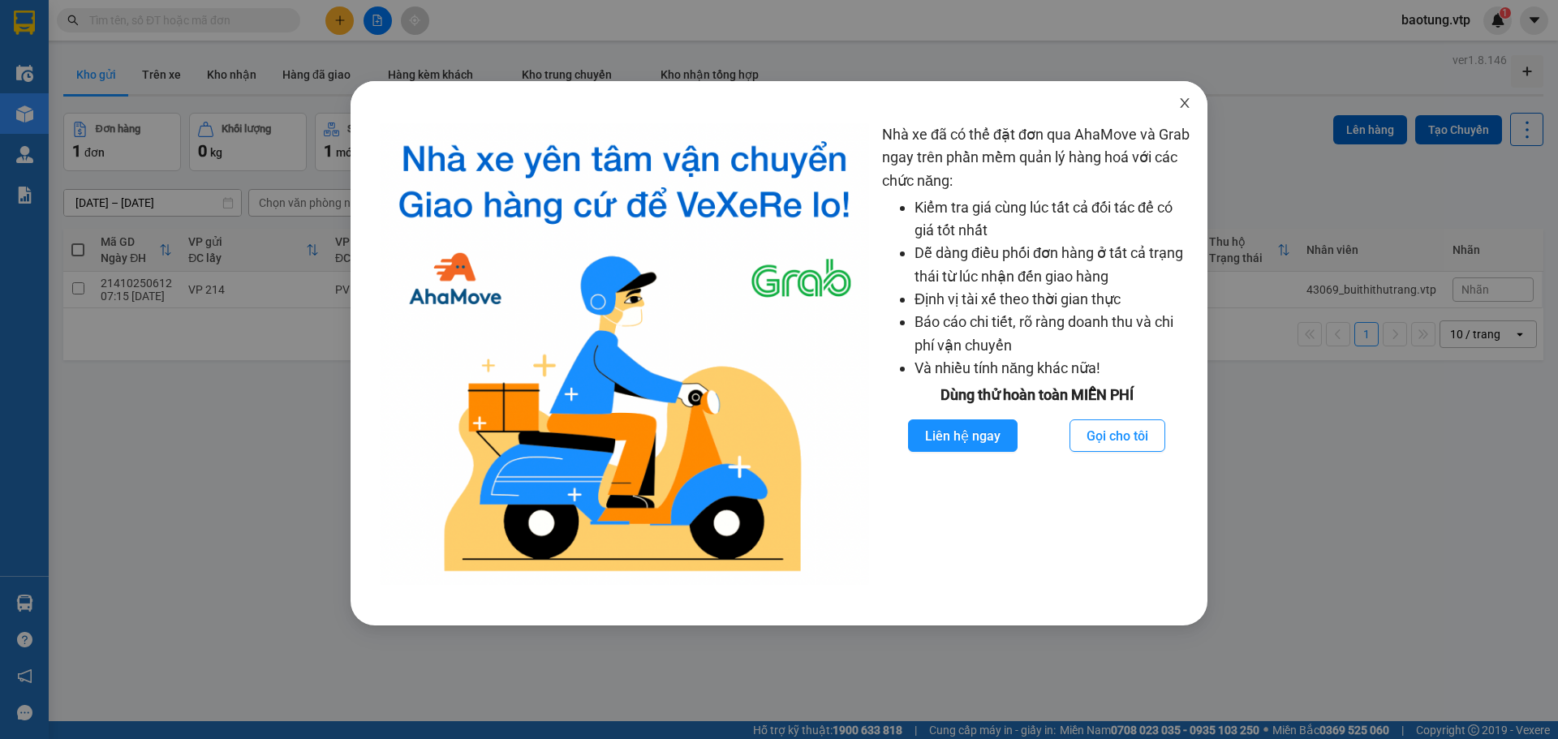
click at [1175, 112] on span "Close" at bounding box center [1184, 103] width 45 height 45
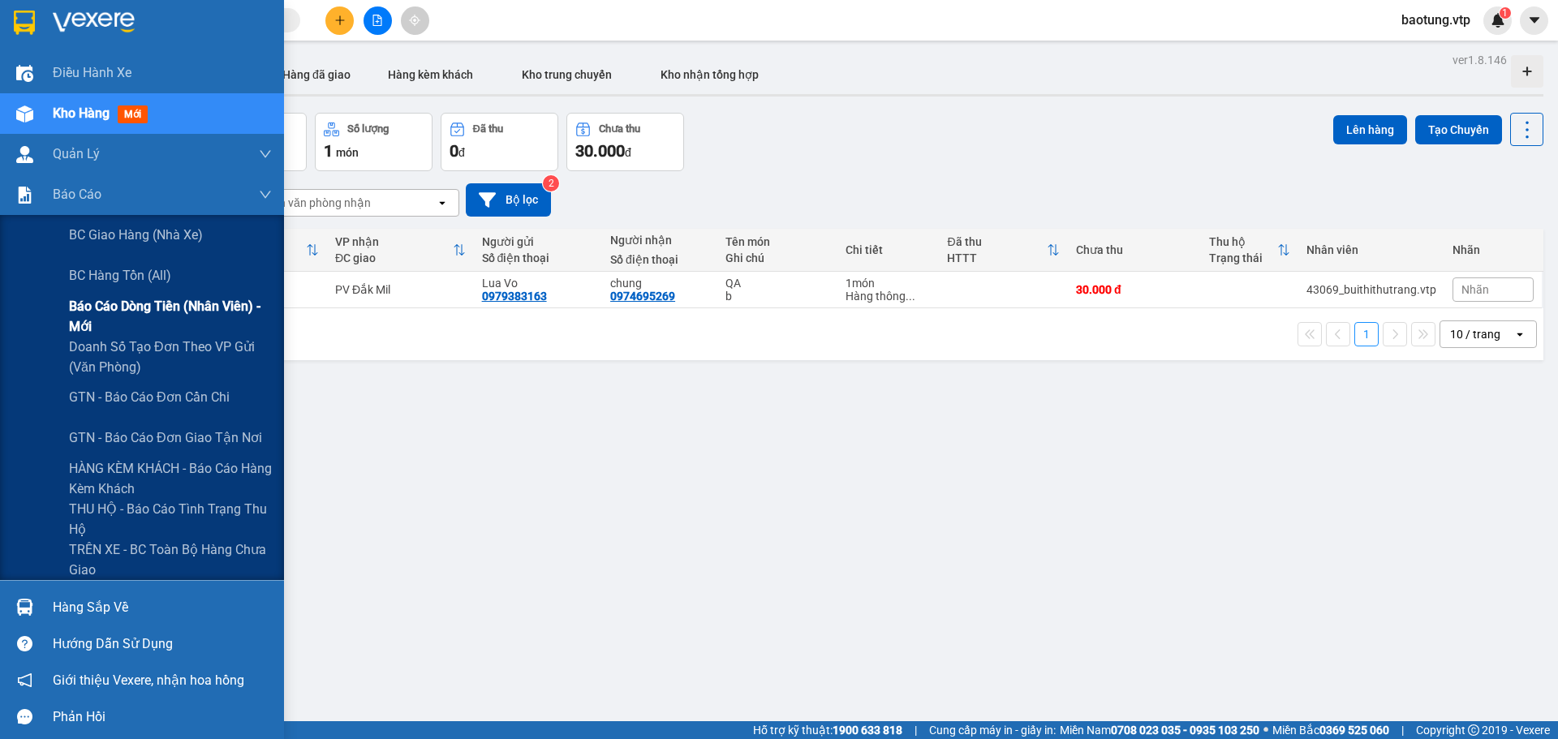
click at [90, 321] on span "Báo cáo dòng tiền (nhân viên) - mới" at bounding box center [170, 316] width 203 height 41
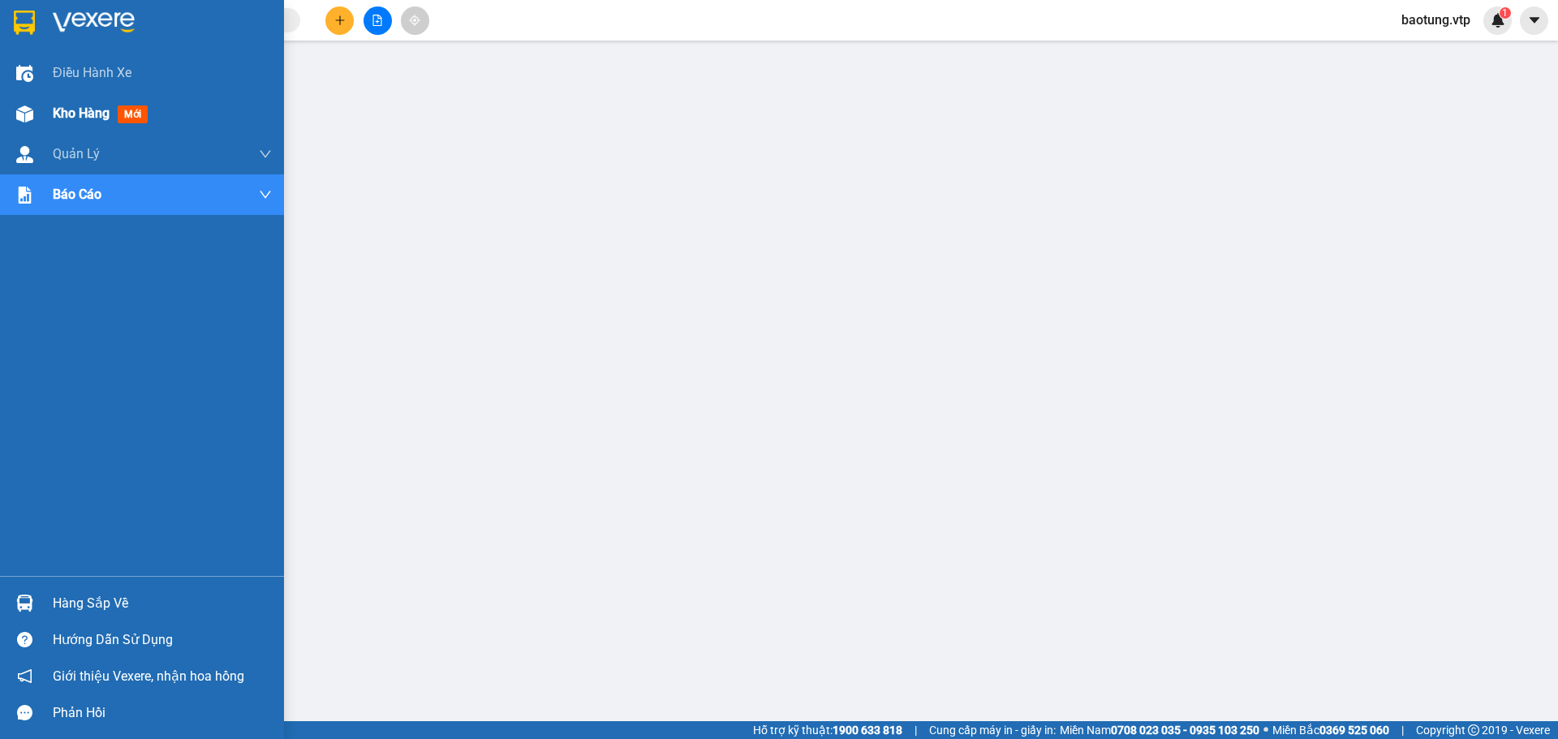
click at [61, 125] on div "Kho hàng mới" at bounding box center [162, 113] width 219 height 41
